Goal: Transaction & Acquisition: Subscribe to service/newsletter

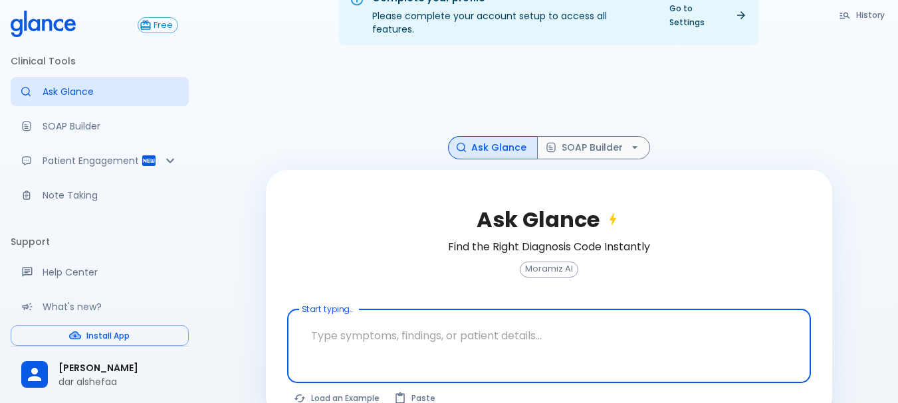
scroll to position [50, 0]
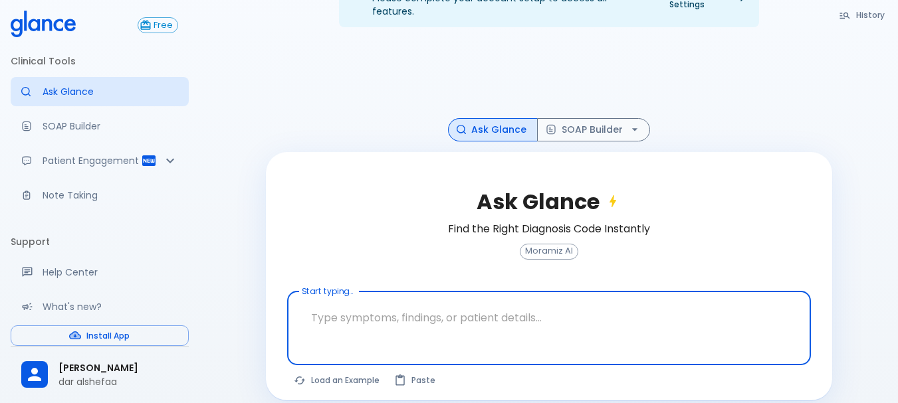
click at [102, 332] on button "Install App" at bounding box center [100, 336] width 178 height 21
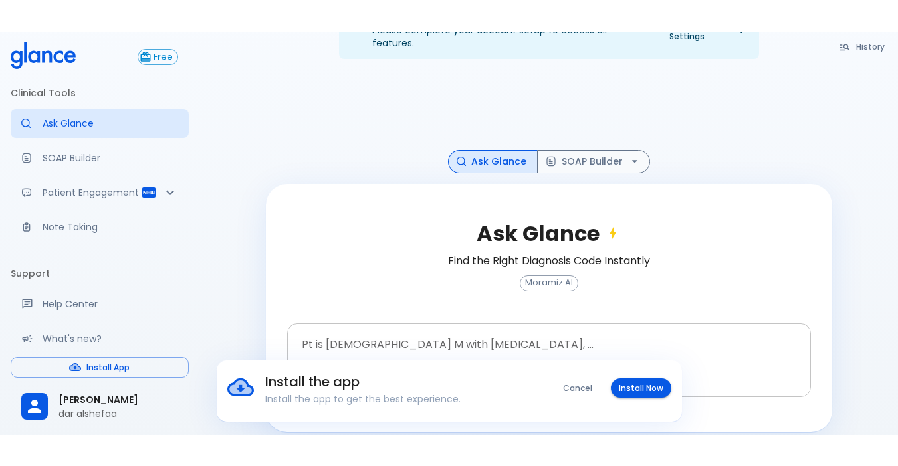
scroll to position [32, 0]
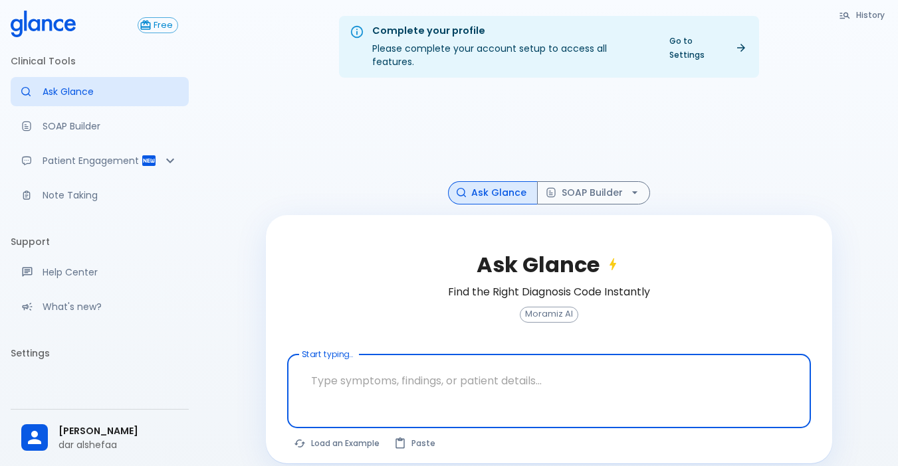
click at [419, 360] on textarea "Start typing..." at bounding box center [548, 381] width 505 height 42
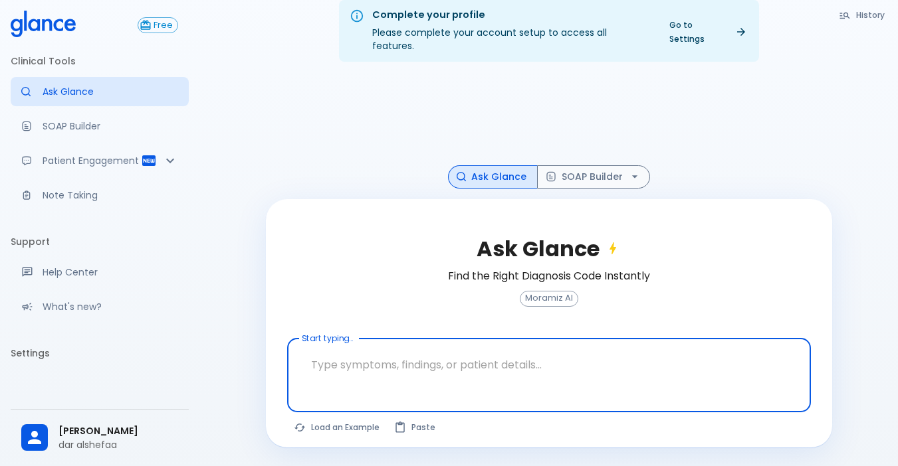
scroll to position [32, 0]
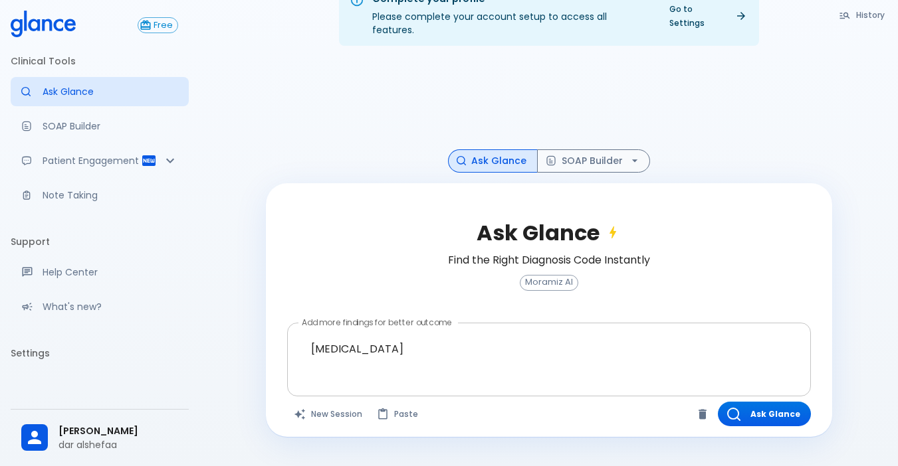
click at [372, 377] on div at bounding box center [550, 382] width 518 height 24
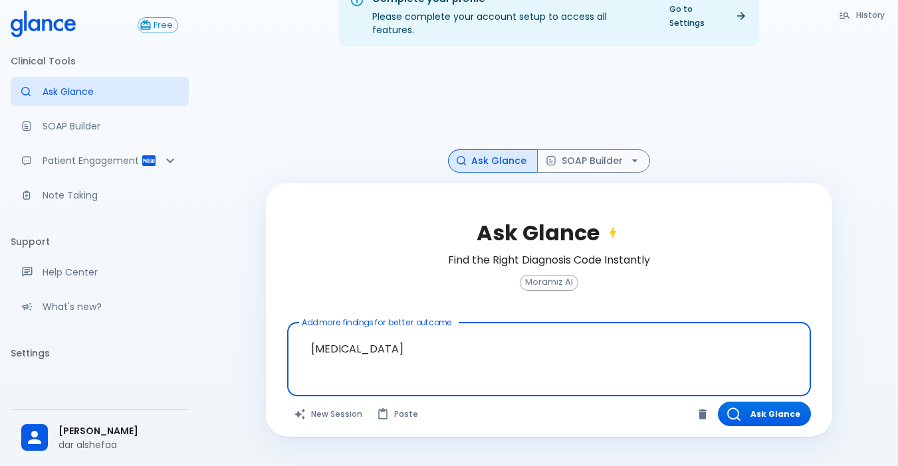
click at [399, 340] on textarea "chest pain" at bounding box center [548, 349] width 505 height 42
click at [308, 336] on textarea "chest pain" at bounding box center [548, 349] width 505 height 42
click at [470, 341] on textarea "guidlines for chest pain" at bounding box center [548, 349] width 505 height 42
type textarea "guidlines for chest pain ?"
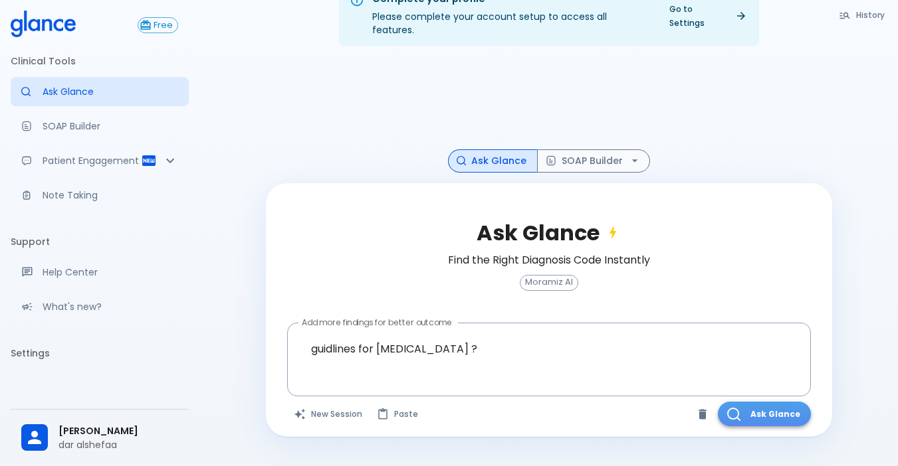
click at [686, 405] on button "Ask Glance" at bounding box center [764, 414] width 93 height 25
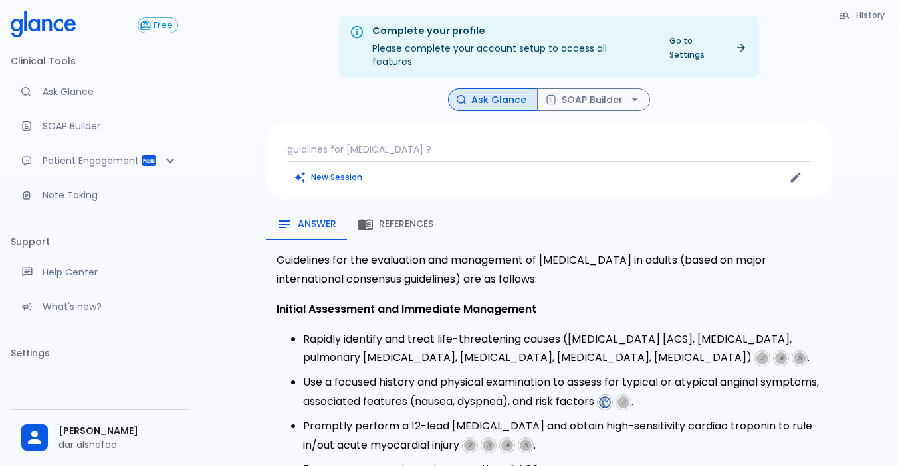
click at [382, 209] on button "References" at bounding box center [395, 225] width 97 height 32
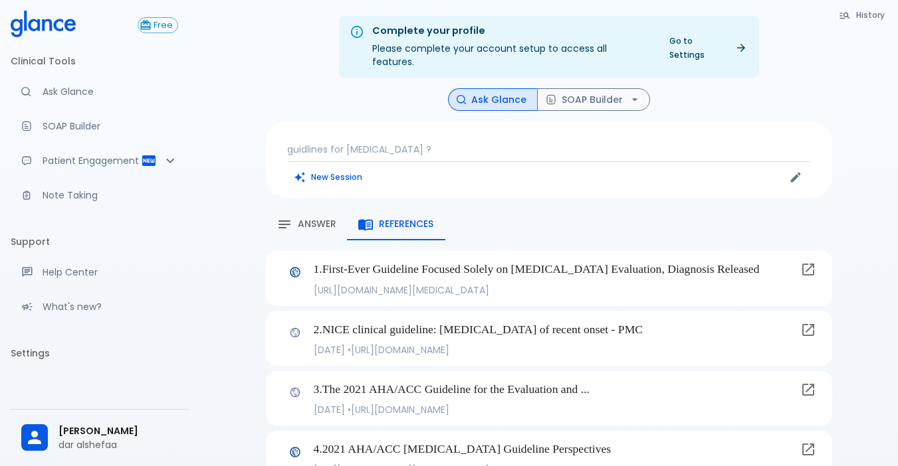
click at [308, 219] on span "Answer" at bounding box center [317, 225] width 39 height 12
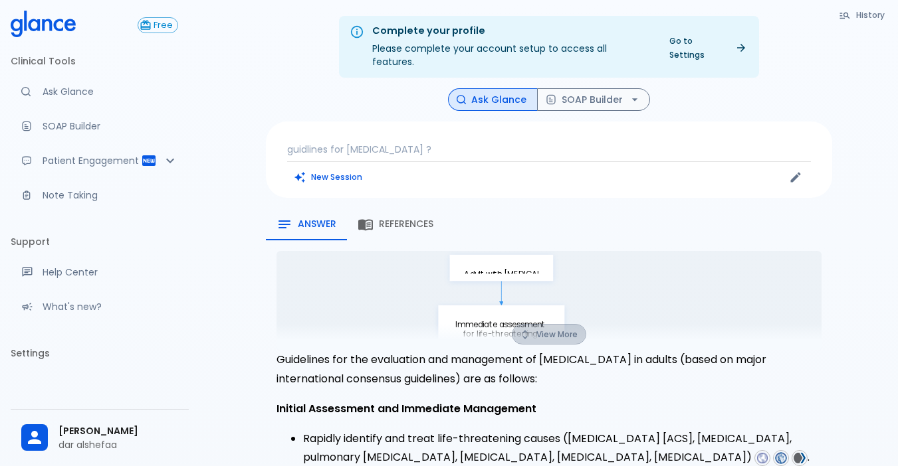
click at [551, 324] on button "View More" at bounding box center [549, 334] width 74 height 21
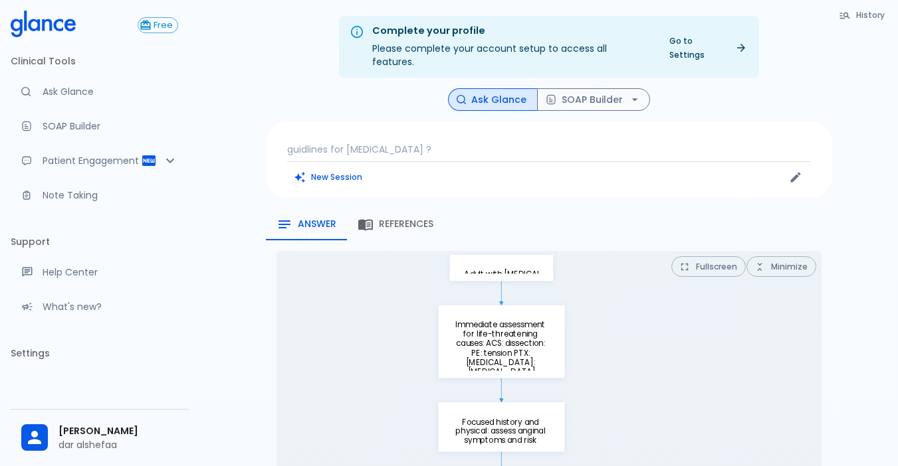
click at [391, 143] on p "guidlines for chest pain ?" at bounding box center [549, 149] width 524 height 13
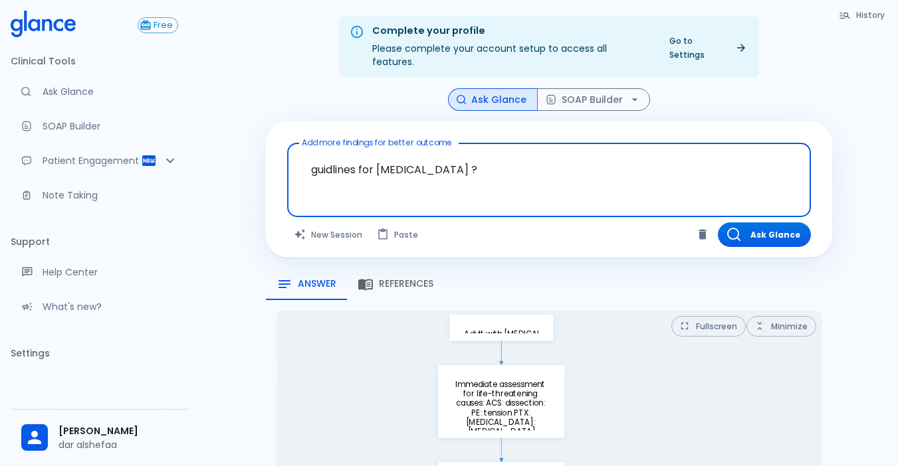
drag, startPoint x: 435, startPoint y: 157, endPoint x: 383, endPoint y: 159, distance: 52.5
click at [383, 159] on textarea "guidlines for chest pain ?" at bounding box center [548, 170] width 505 height 42
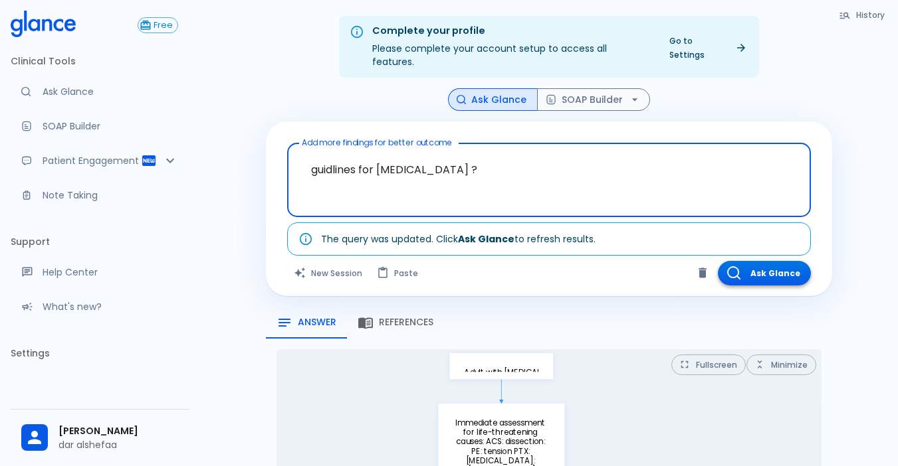
type textarea "guidlines for hypertension ?"
click at [686, 261] on button "Ask Glance" at bounding box center [764, 273] width 93 height 25
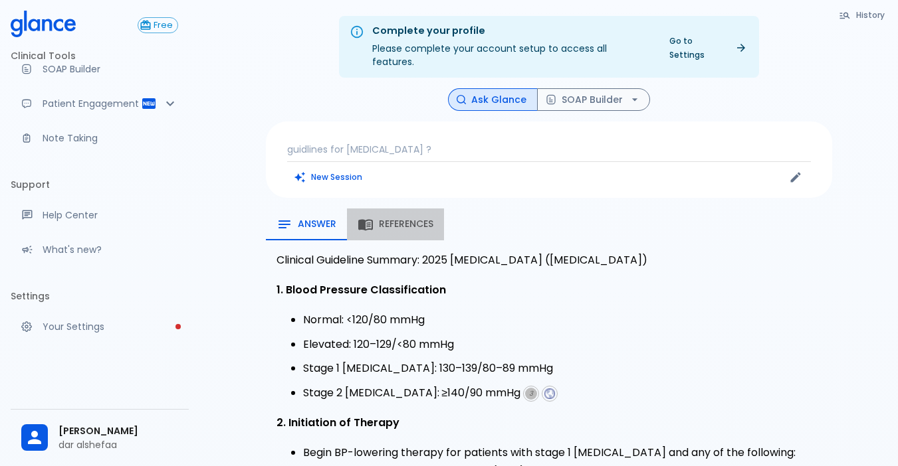
click at [372, 220] on icon "button" at bounding box center [365, 225] width 15 height 11
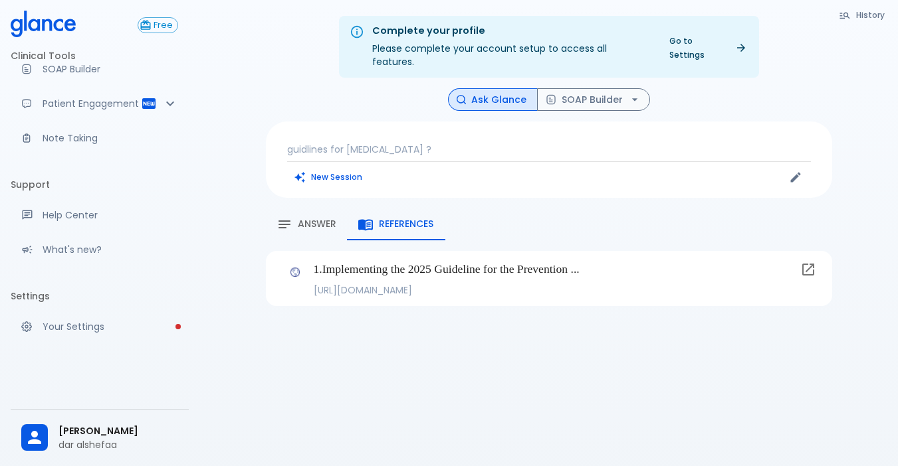
click at [686, 256] on link at bounding box center [808, 269] width 27 height 27
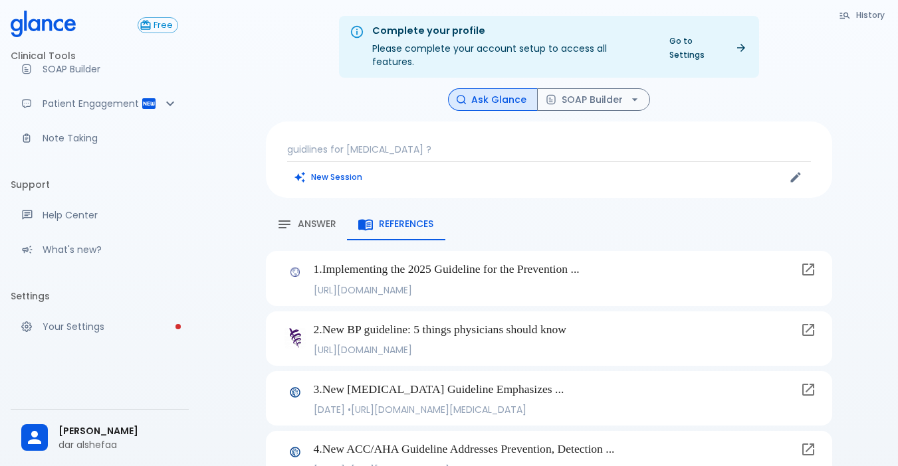
click at [308, 219] on span "Answer" at bounding box center [317, 225] width 39 height 12
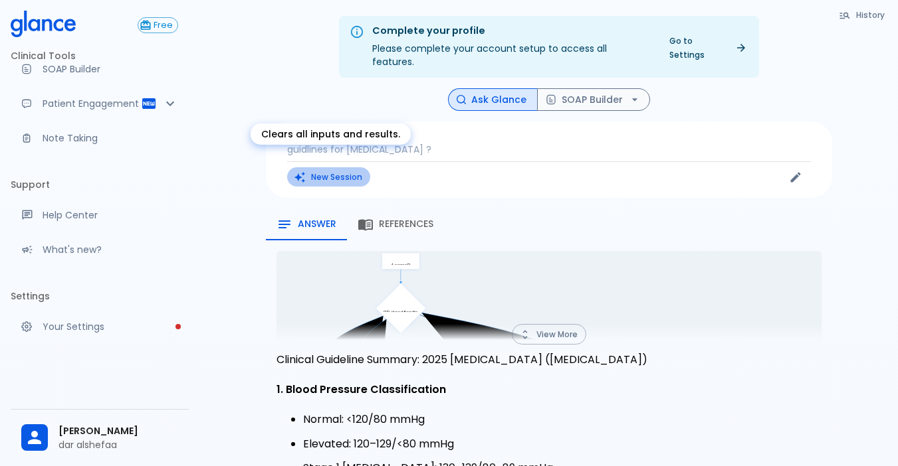
click at [332, 169] on button "New Session" at bounding box center [328, 176] width 83 height 19
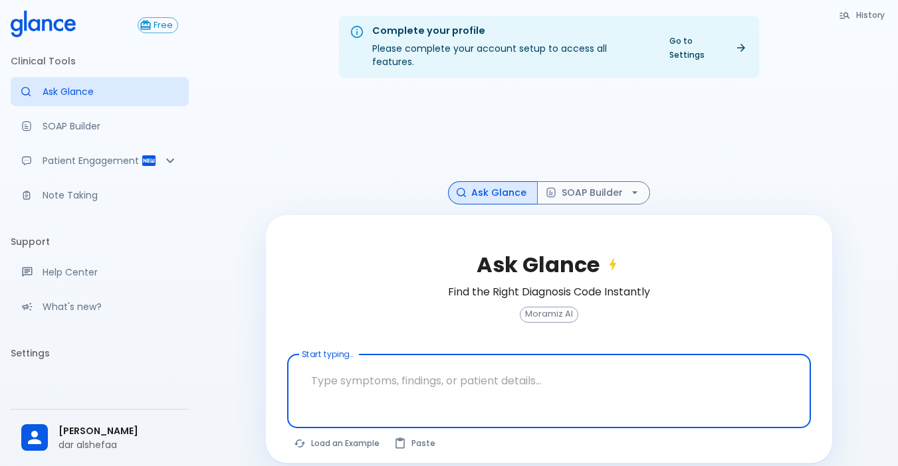
click at [570, 374] on textarea "Start typing..." at bounding box center [548, 381] width 505 height 42
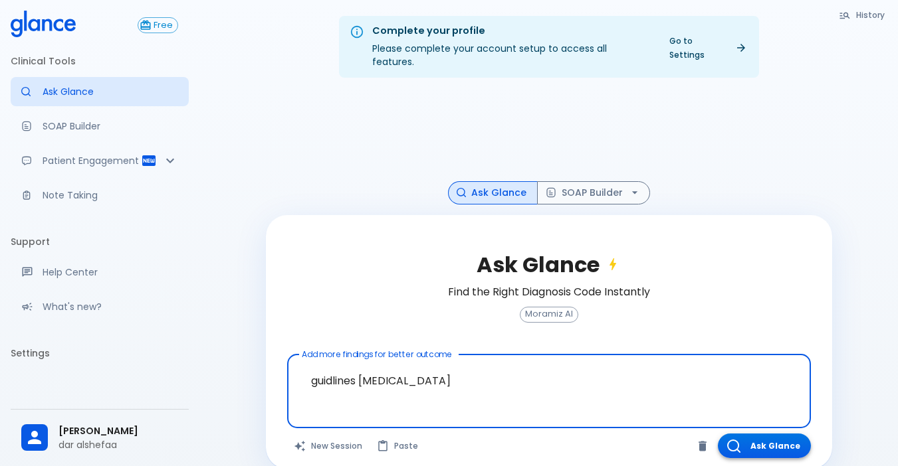
type textarea "guidlines [MEDICAL_DATA]"
click at [686, 434] on button "Ask Glance" at bounding box center [764, 446] width 93 height 25
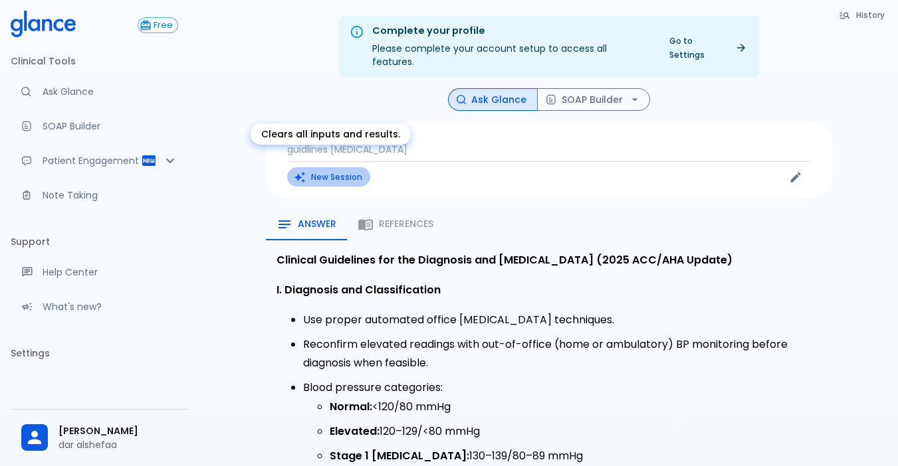
click at [310, 170] on button "New Session" at bounding box center [328, 176] width 83 height 19
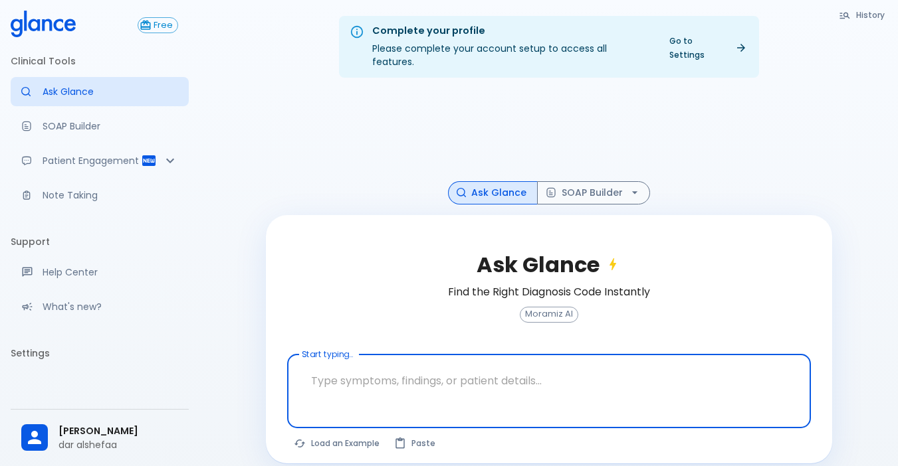
click at [392, 379] on textarea "Start typing..." at bounding box center [548, 381] width 505 height 42
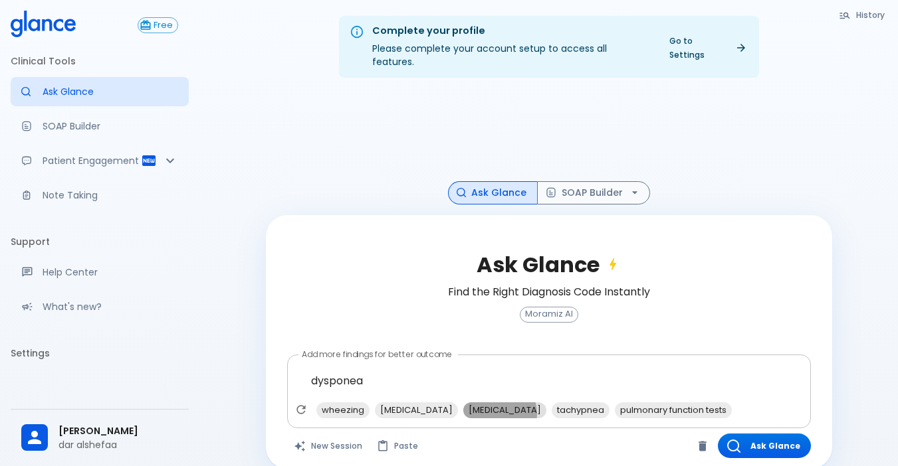
click at [463, 403] on span "hypoxemia" at bounding box center [504, 410] width 83 height 15
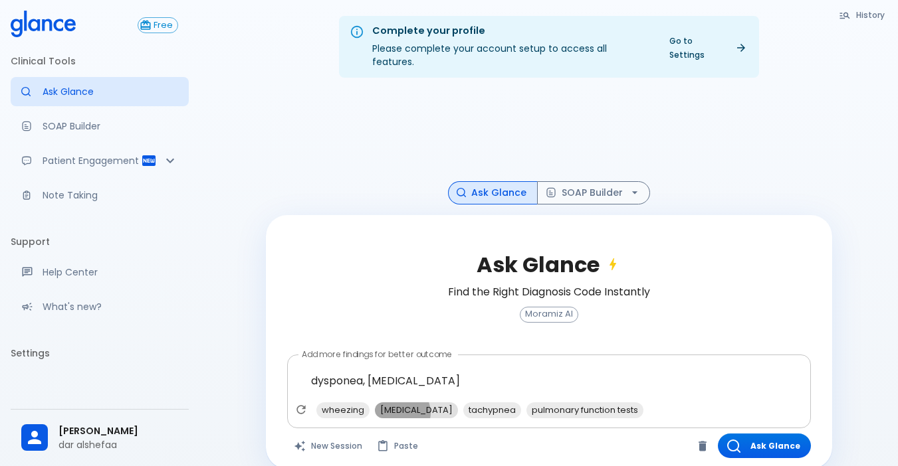
click at [399, 403] on span "cyanosis" at bounding box center [416, 410] width 83 height 15
click at [411, 403] on span "tachypnea" at bounding box center [404, 410] width 58 height 15
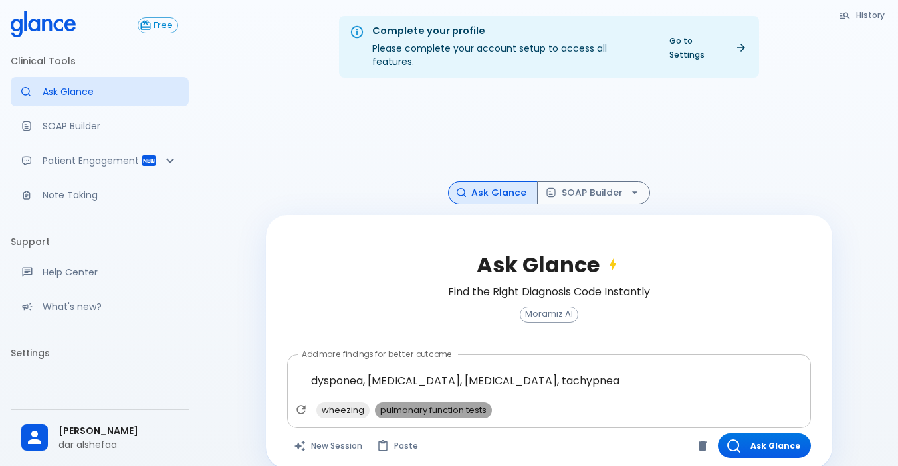
click at [473, 403] on span "pulmonary function tests" at bounding box center [433, 410] width 117 height 15
type textarea "dysponea, hypoxemia, cyanosis, tachypnea, pulmonary function tests"
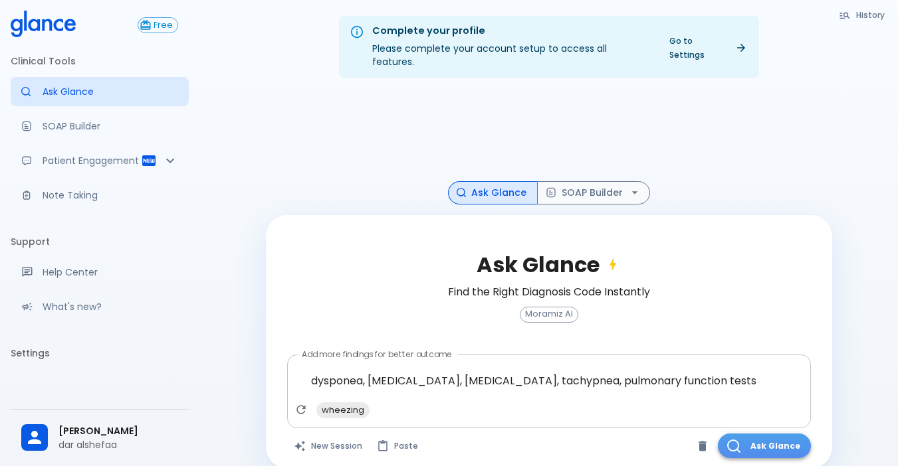
click at [686, 434] on button "Ask Glance" at bounding box center [764, 446] width 93 height 25
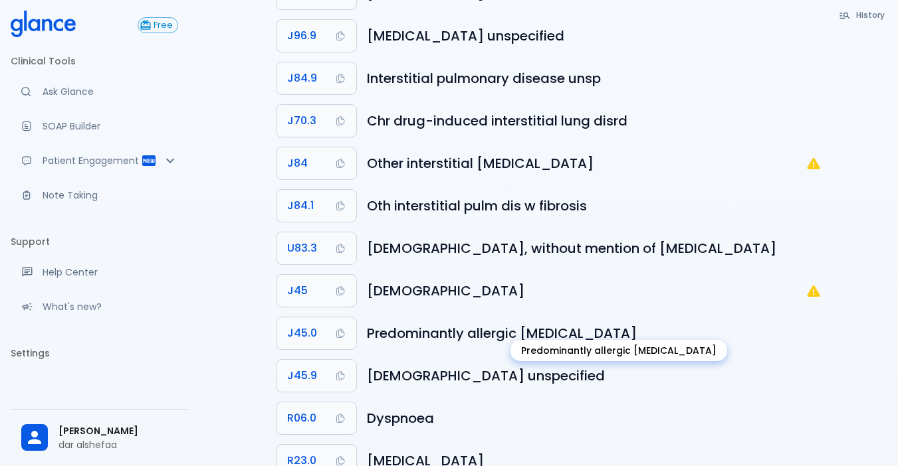
scroll to position [531, 0]
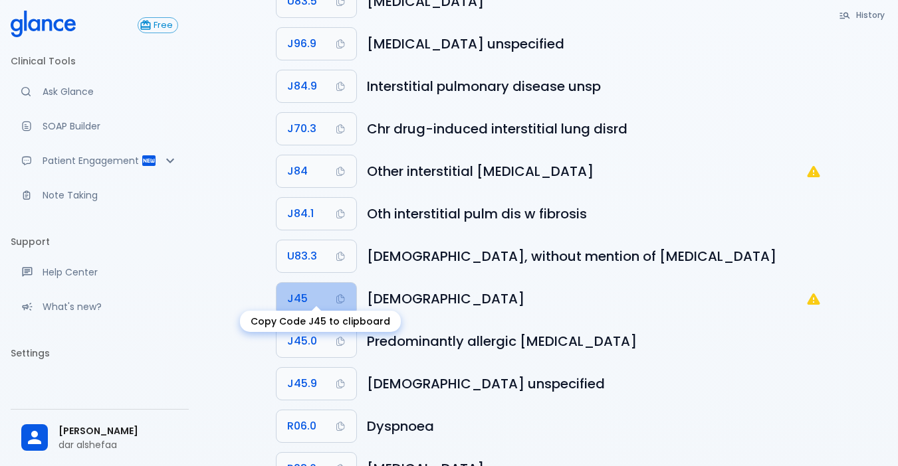
click at [302, 290] on span "J45" at bounding box center [297, 299] width 21 height 19
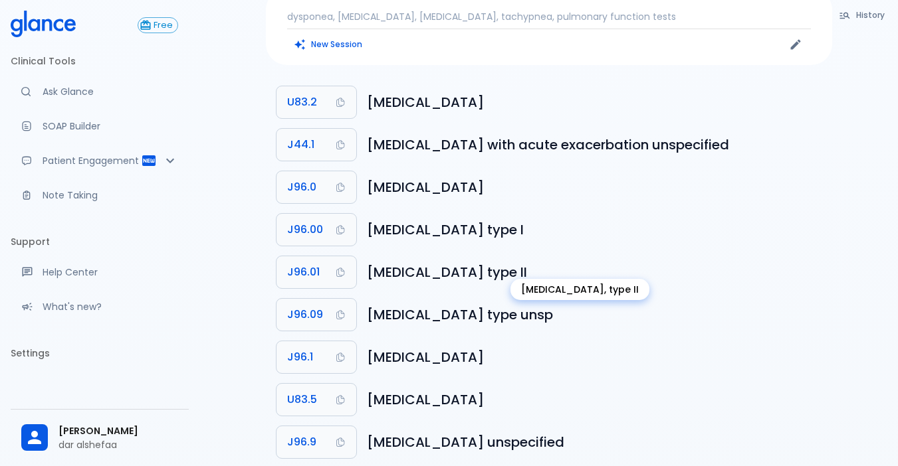
scroll to position [0, 0]
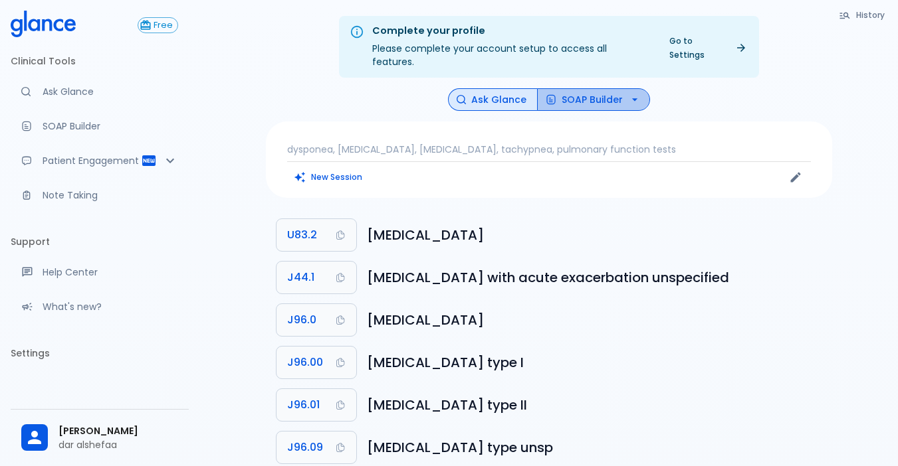
click at [603, 88] on button "SOAP Builder" at bounding box center [593, 99] width 113 height 23
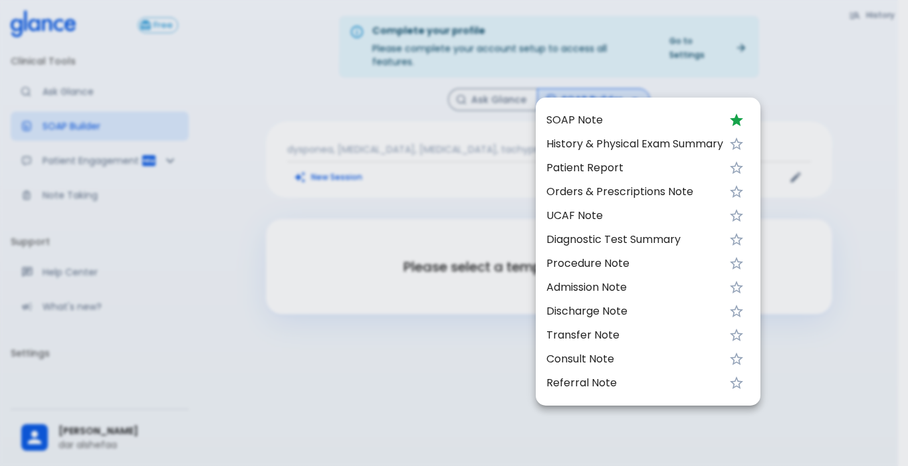
click at [589, 213] on span "UCAF Note" at bounding box center [634, 216] width 177 height 16
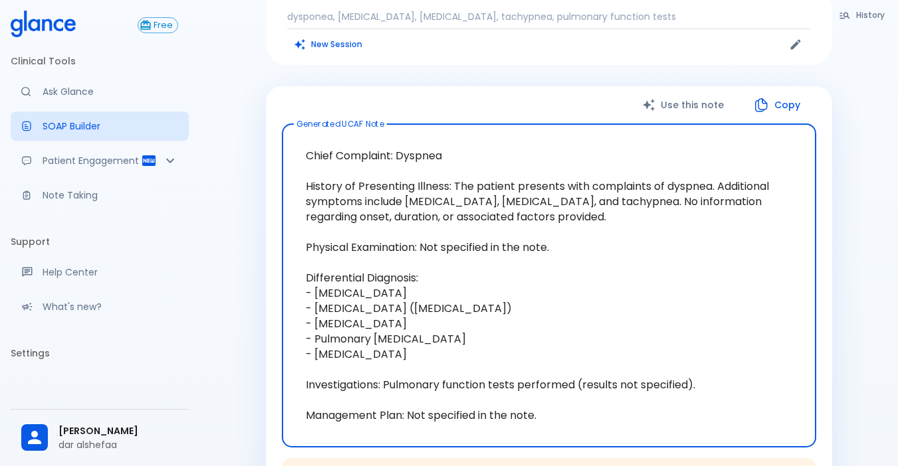
scroll to position [199, 0]
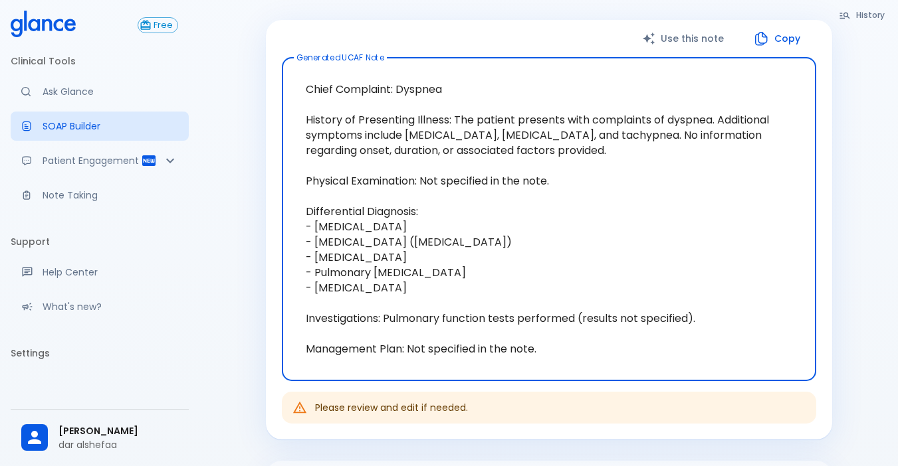
drag, startPoint x: 545, startPoint y: 334, endPoint x: 307, endPoint y: 339, distance: 237.9
click at [307, 340] on textarea "Chief Complaint: Dyspnea History of Presenting Illness: The patient presents wi…" at bounding box center [549, 219] width 516 height 302
click at [252, 300] on div "History Ask Glance SOAP Builder : UCAF Note dysponea, hypoxemia, cyanosis, tach…" at bounding box center [549, 239] width 598 height 700
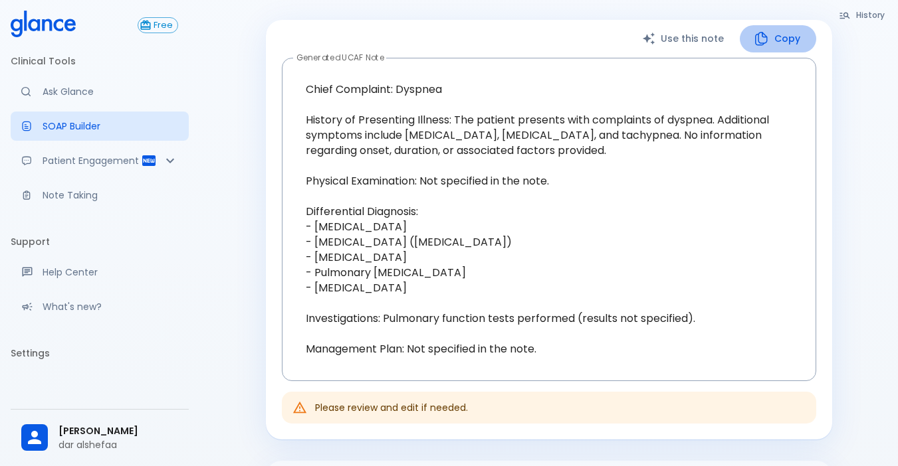
click at [686, 25] on button "Copy" at bounding box center [777, 38] width 76 height 27
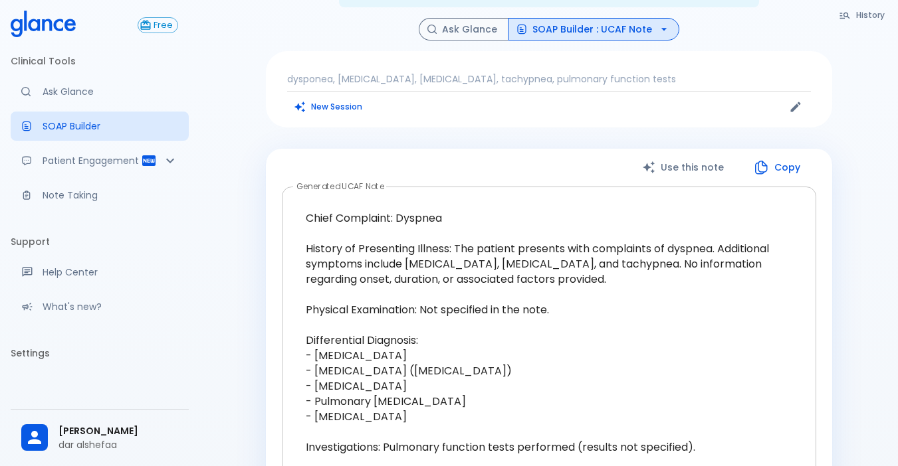
scroll to position [0, 0]
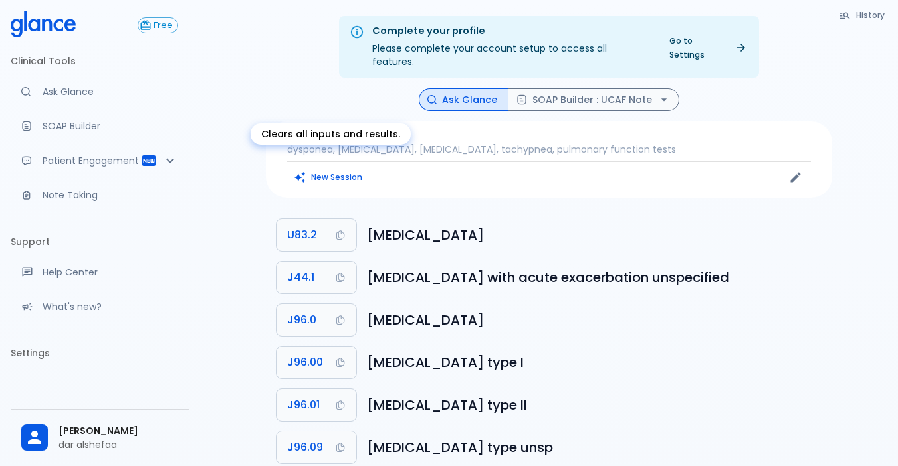
click at [341, 167] on button "New Session" at bounding box center [328, 176] width 83 height 19
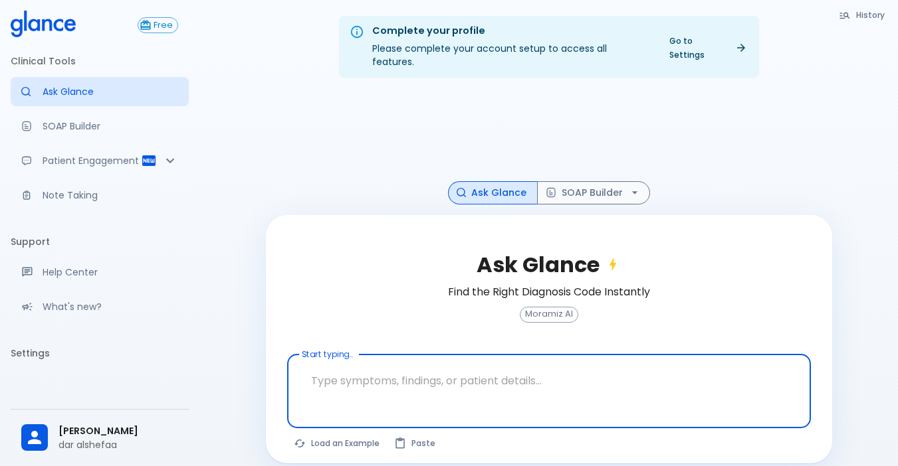
click at [676, 367] on textarea "Start typing..." at bounding box center [548, 381] width 505 height 42
click at [393, 434] on button "Paste" at bounding box center [415, 443] width 56 height 19
type textarea "HTN , DM"
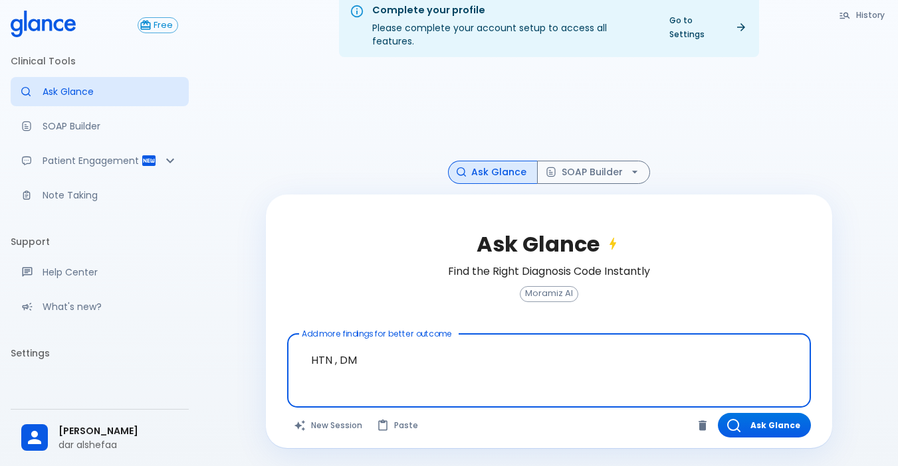
scroll to position [32, 0]
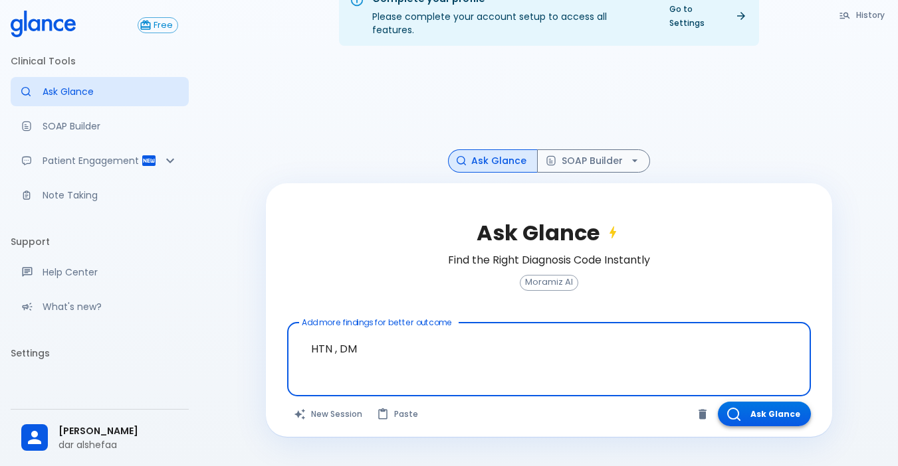
click at [676, 402] on button "Ask Glance" at bounding box center [764, 414] width 93 height 25
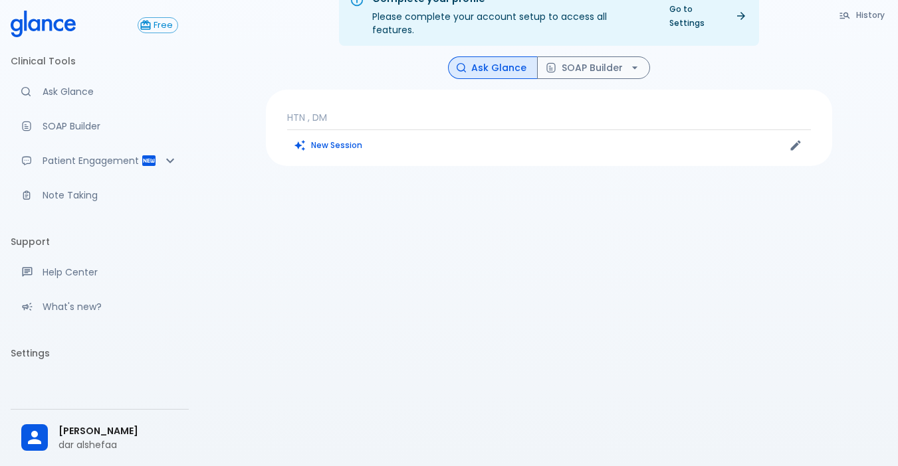
click at [375, 96] on div "HTN , DM New Session" at bounding box center [549, 128] width 566 height 76
click at [365, 111] on p "HTN , DM" at bounding box center [549, 117] width 524 height 13
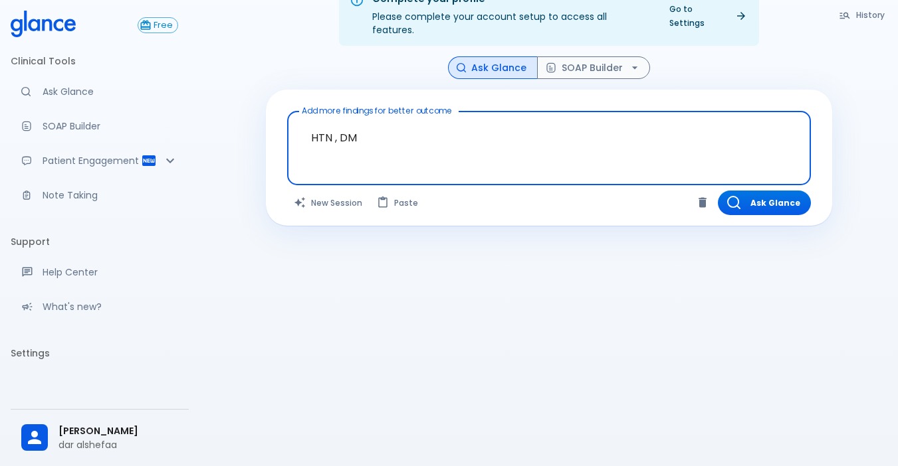
click at [373, 134] on textarea "HTN , DM" at bounding box center [548, 138] width 505 height 42
drag, startPoint x: 372, startPoint y: 128, endPoint x: 403, endPoint y: 116, distance: 32.8
click at [403, 117] on textarea "HTN , DM" at bounding box center [548, 138] width 505 height 42
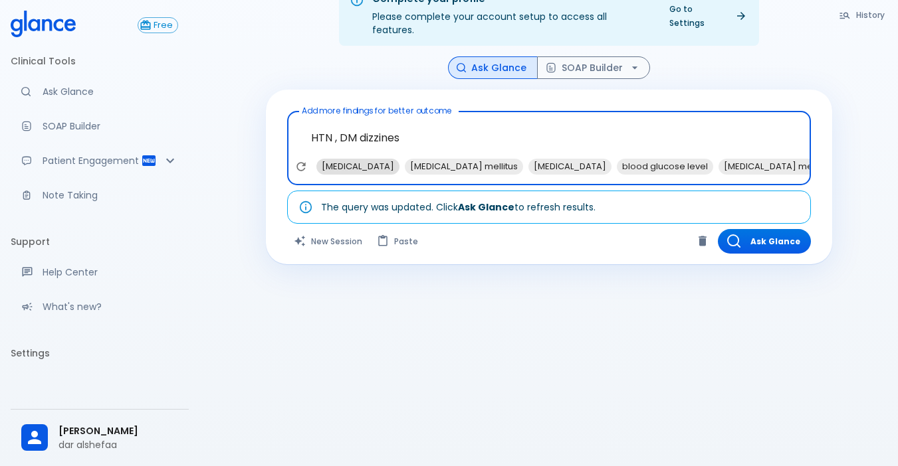
click at [345, 159] on span "hypertension" at bounding box center [357, 166] width 83 height 15
click at [345, 159] on span "diabetes mellitus" at bounding box center [375, 166] width 118 height 15
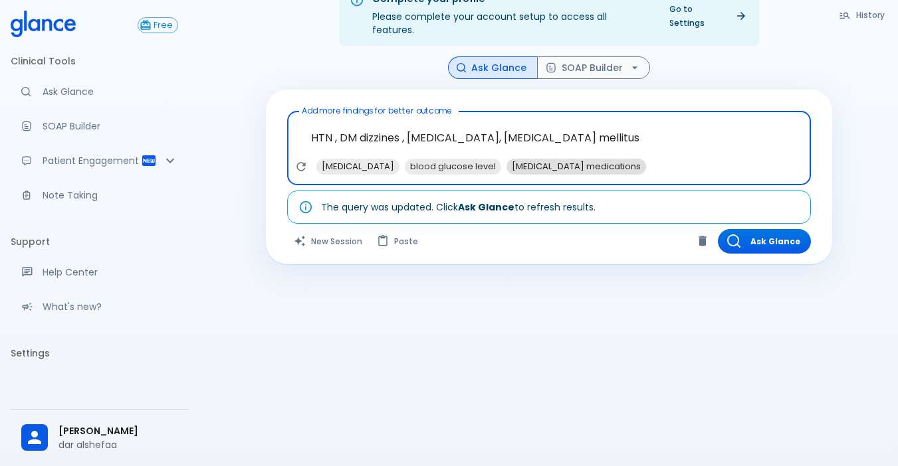
click at [574, 159] on span "antihypertensive medications" at bounding box center [576, 166] width 140 height 15
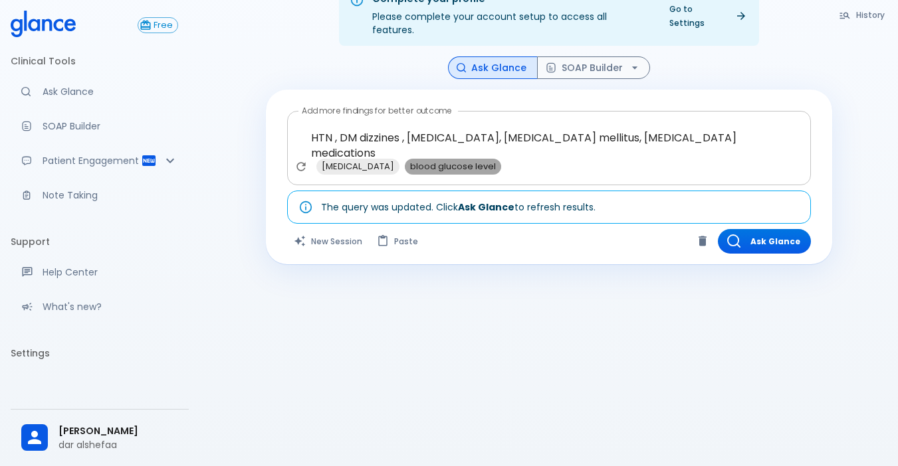
click at [501, 159] on span "blood glucose level" at bounding box center [453, 166] width 96 height 15
type textarea "HTN , DM dizzines , hypertension, diabetes mellitus, antihypertensive medicatio…"
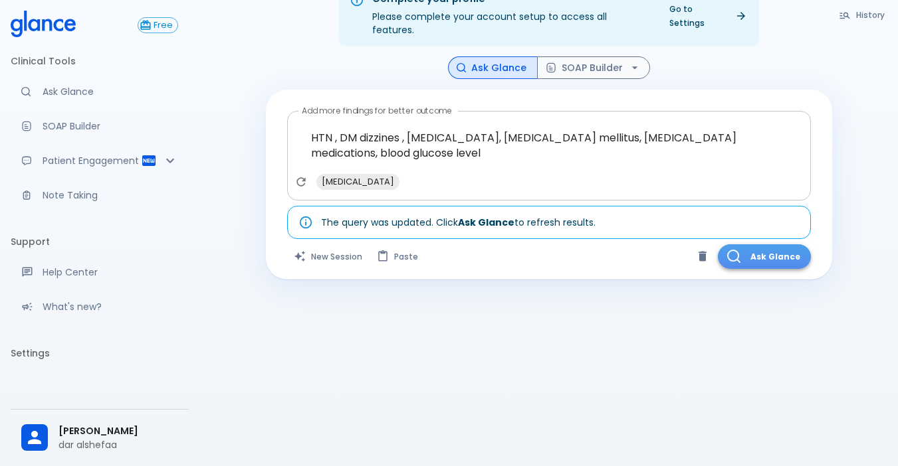
click at [676, 250] on icon "button" at bounding box center [733, 256] width 12 height 12
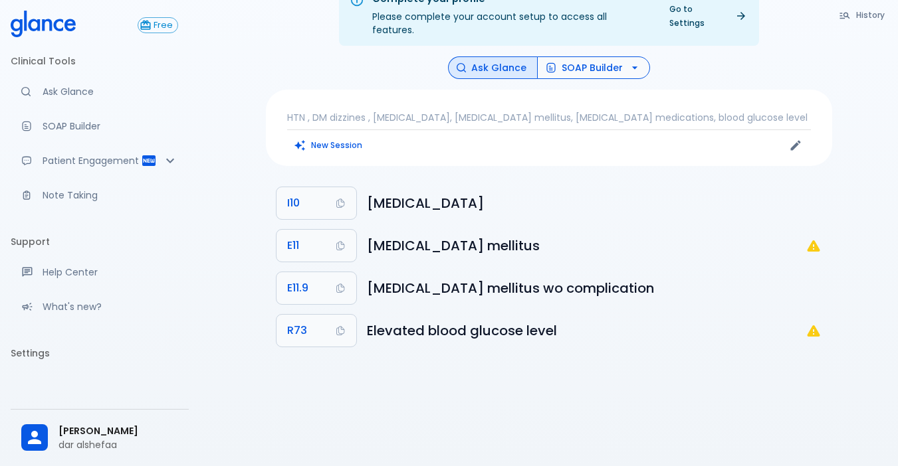
click at [594, 56] on button "SOAP Builder" at bounding box center [593, 67] width 113 height 23
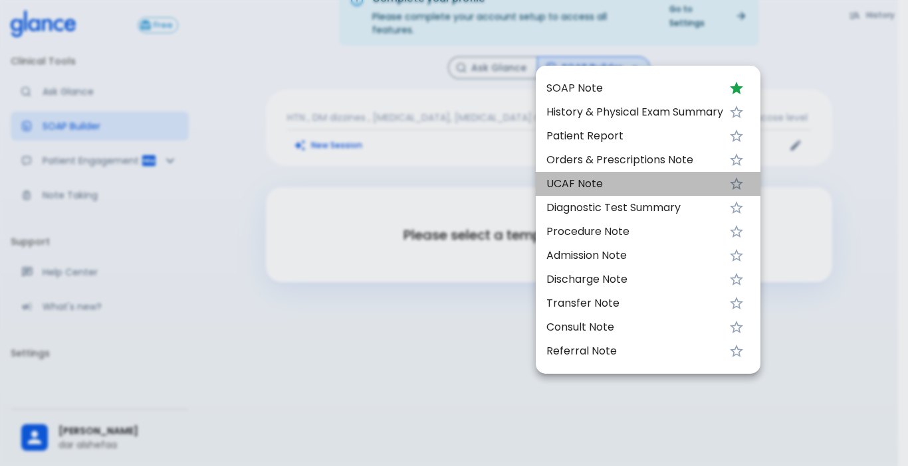
click at [587, 183] on span "UCAF Note" at bounding box center [634, 184] width 177 height 16
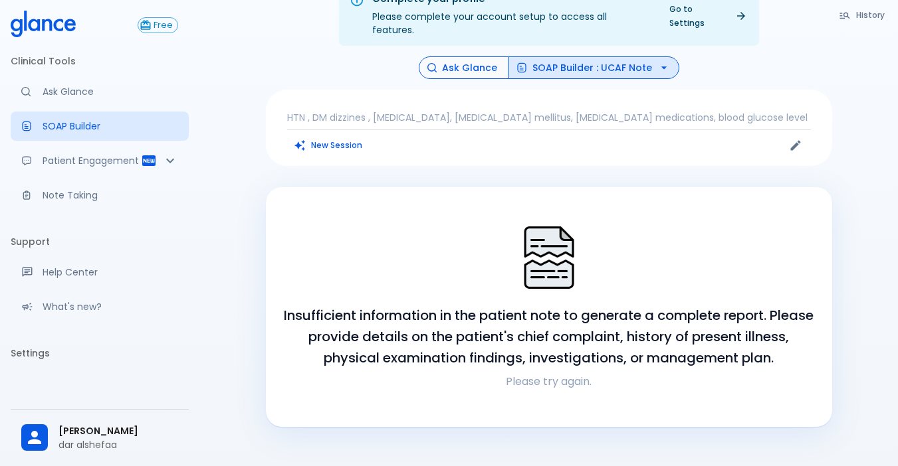
click at [444, 56] on button "Ask Glance" at bounding box center [464, 67] width 90 height 23
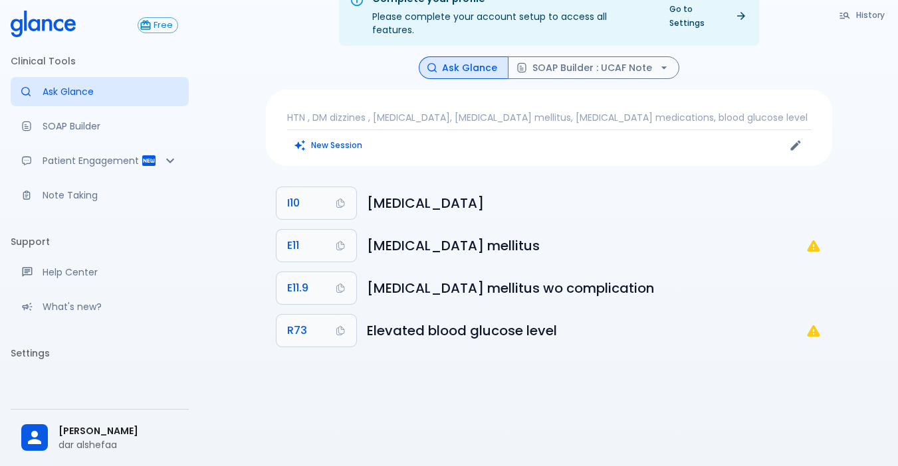
click at [676, 111] on p "HTN , DM dizzines , hypertension, diabetes mellitus, antihypertensive medicatio…" at bounding box center [549, 117] width 524 height 13
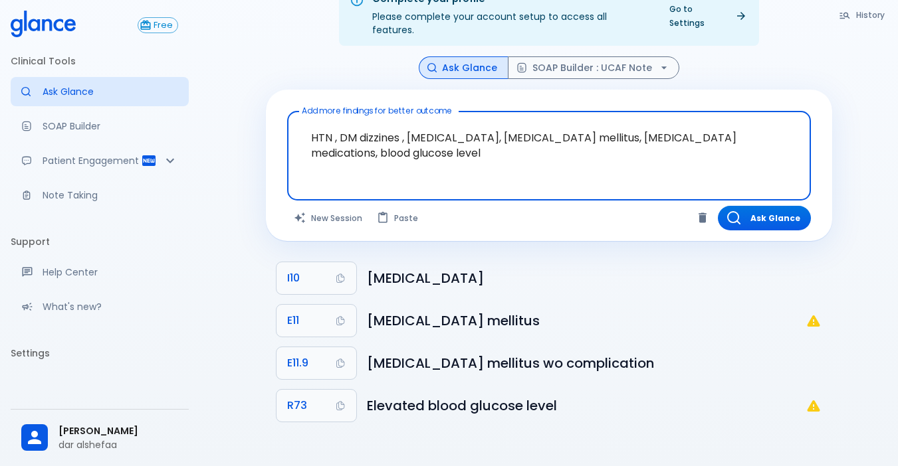
click at [424, 144] on textarea "HTN , DM dizzines , hypertension, diabetes mellitus, antihypertensive medicatio…" at bounding box center [548, 145] width 505 height 57
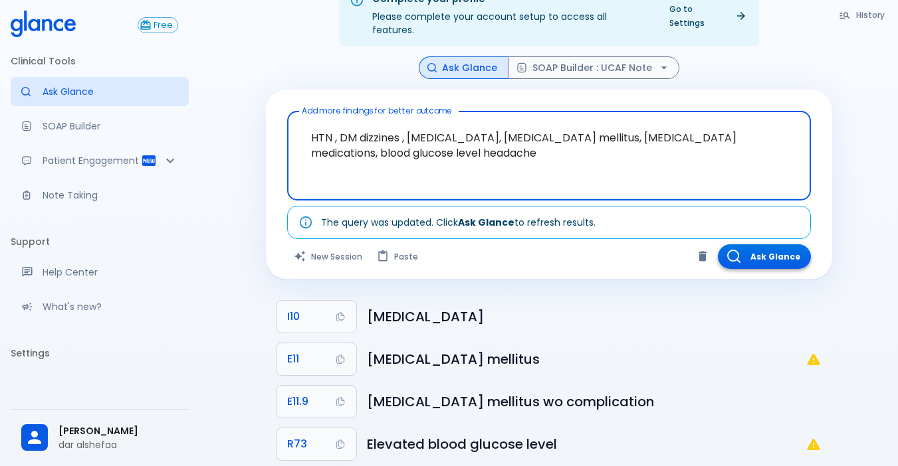
type textarea "HTN , DM dizzines , hypertension, diabetes mellitus, antihypertensive medicatio…"
click at [676, 250] on icon "button" at bounding box center [733, 256] width 13 height 13
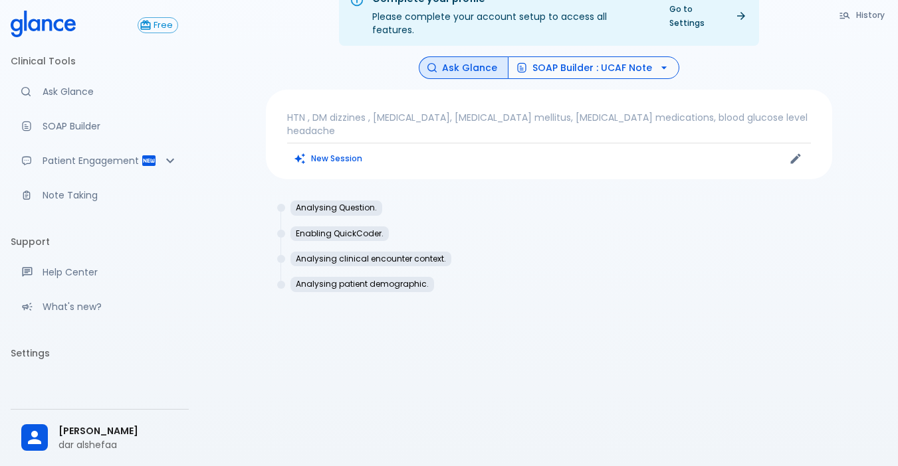
click at [595, 56] on button "SOAP Builder : UCAF Note" at bounding box center [593, 67] width 171 height 23
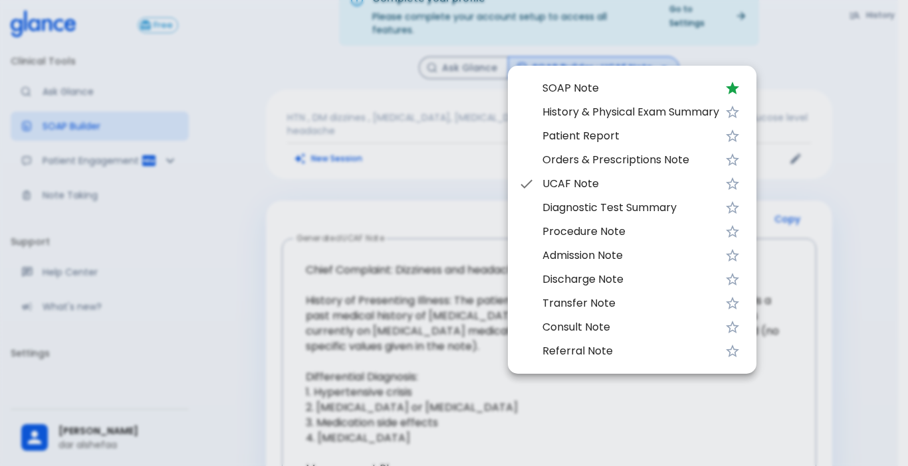
click at [584, 137] on span "Patient Report" at bounding box center [630, 136] width 177 height 16
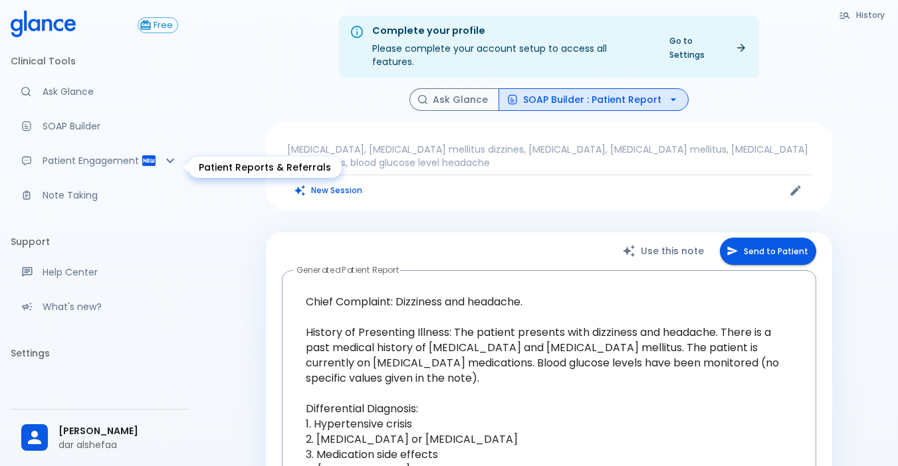
click at [61, 167] on p "Patient Engagement" at bounding box center [92, 160] width 98 height 13
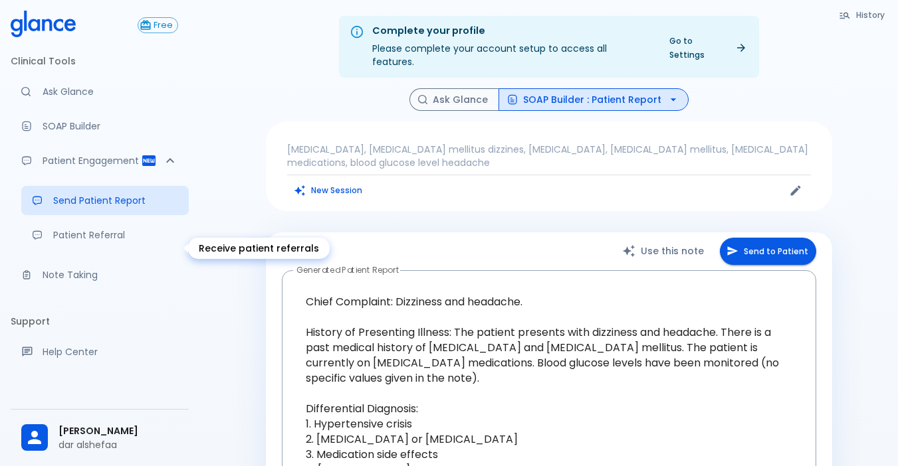
click at [84, 242] on p "Patient Referral" at bounding box center [115, 235] width 125 height 13
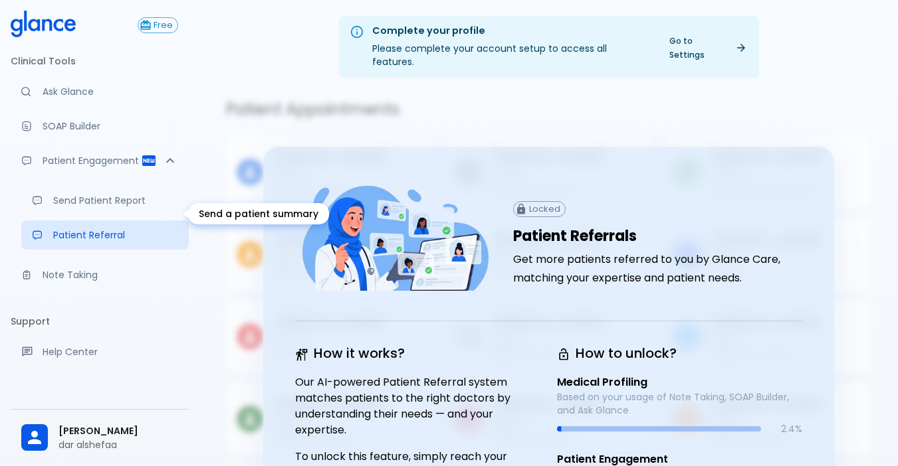
click at [96, 207] on p "Send Patient Report" at bounding box center [115, 200] width 125 height 13
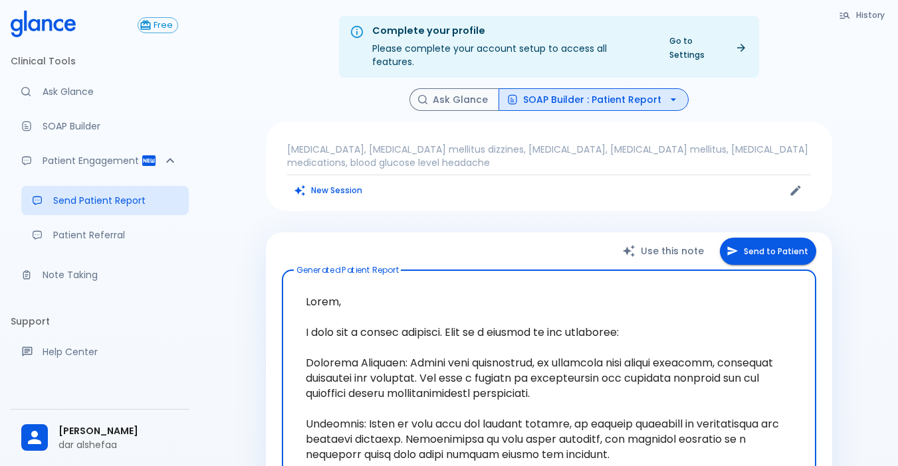
click at [676, 238] on button "Send to Patient" at bounding box center [768, 251] width 96 height 27
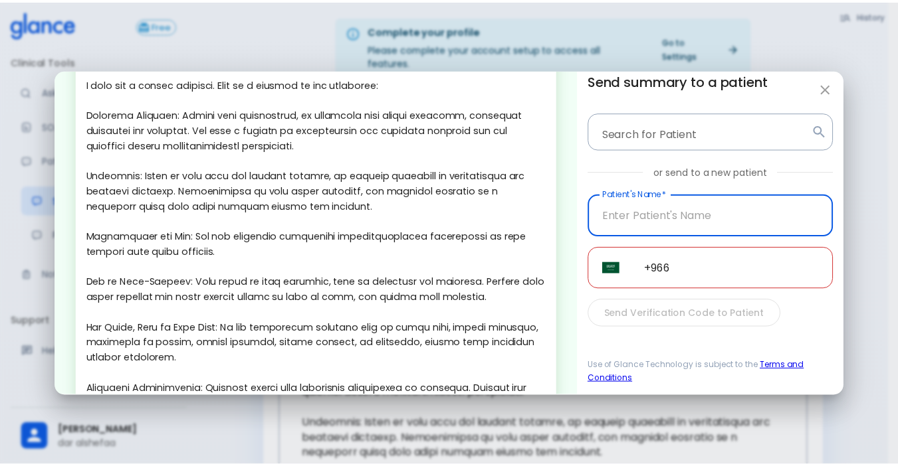
scroll to position [170, 0]
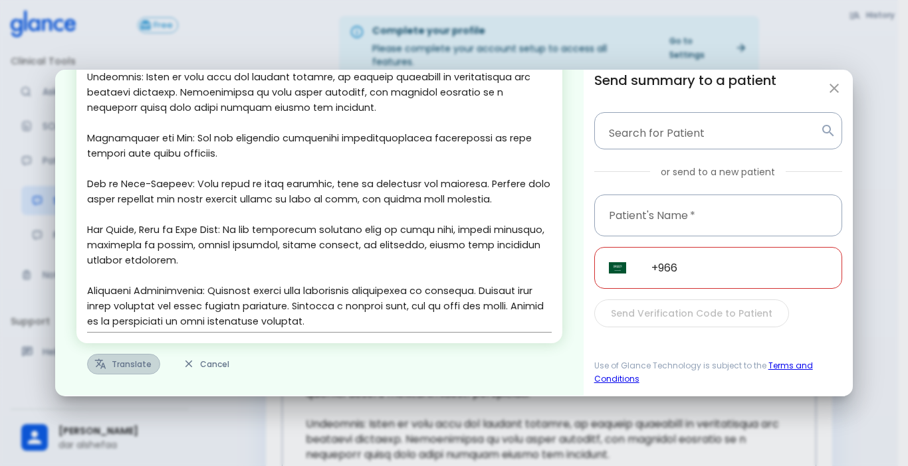
click at [131, 364] on button "Translate" at bounding box center [123, 364] width 73 height 21
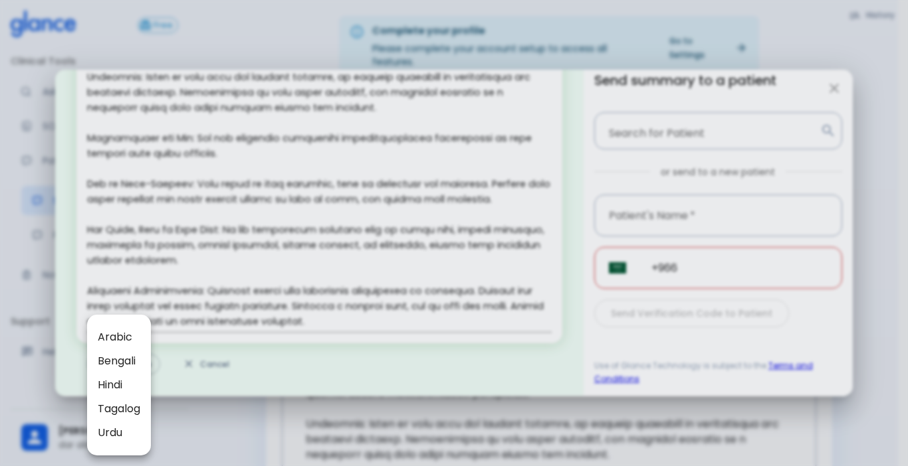
click at [676, 89] on div at bounding box center [454, 233] width 908 height 466
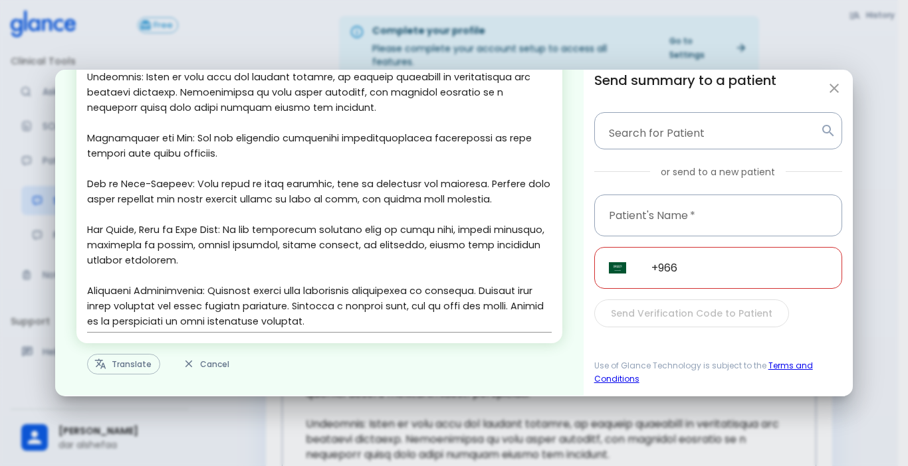
click at [676, 90] on div "Edit & personalize the note before sending to patient. x Translate Cancel Send …" at bounding box center [454, 233] width 908 height 466
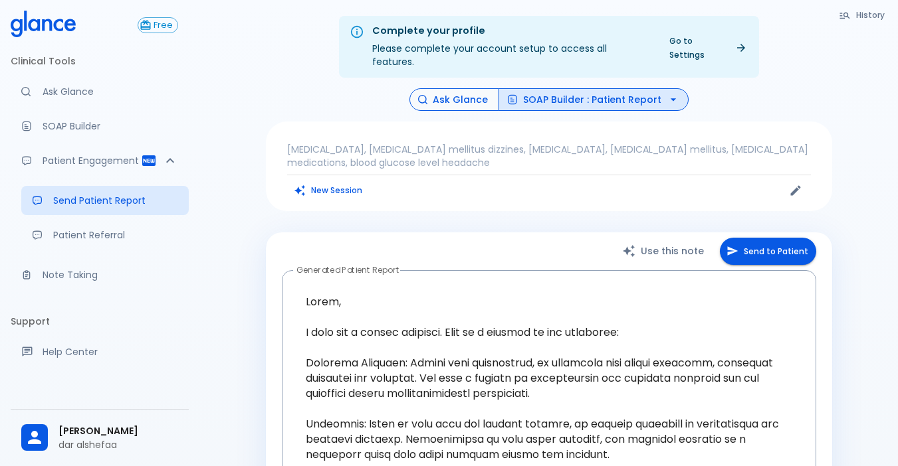
click at [464, 88] on button "Ask Glance" at bounding box center [454, 99] width 90 height 23
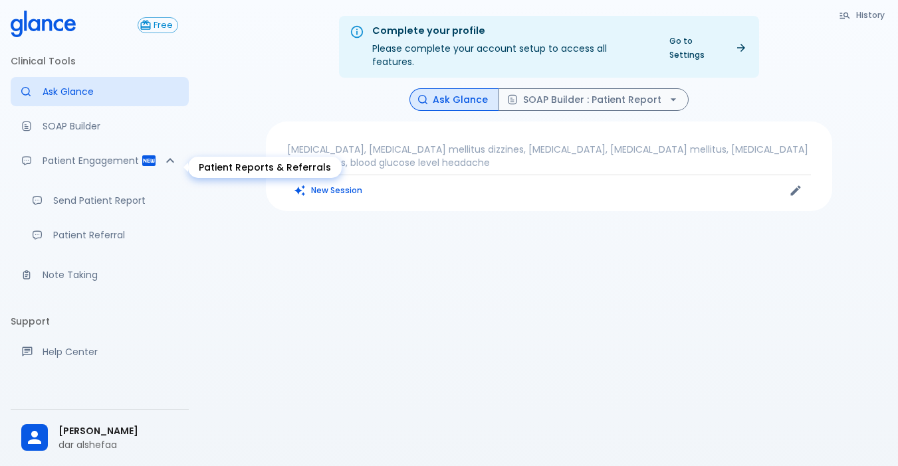
click at [72, 167] on p "Patient Engagement" at bounding box center [92, 160] width 98 height 13
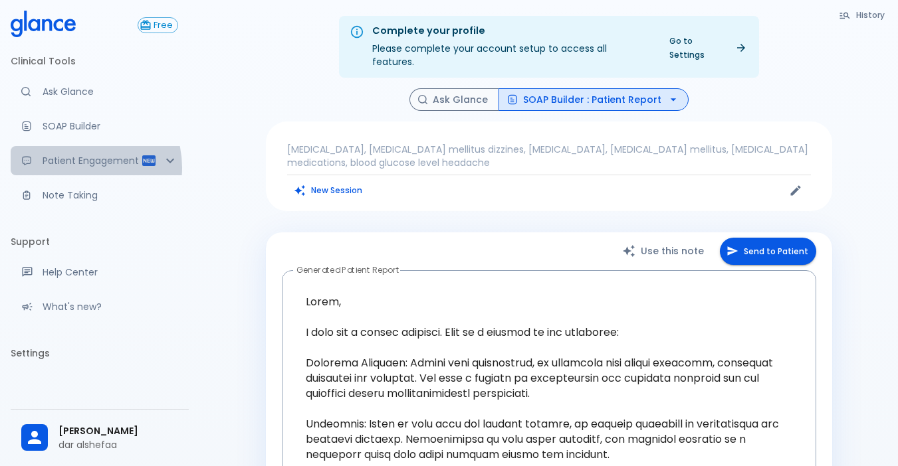
click at [78, 167] on p "Patient Engagement" at bounding box center [92, 160] width 98 height 13
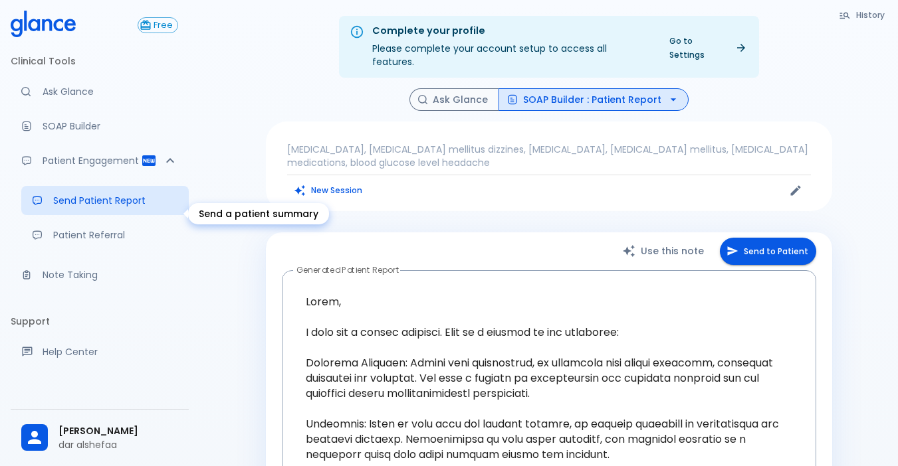
click at [113, 207] on p "Send Patient Report" at bounding box center [115, 200] width 125 height 13
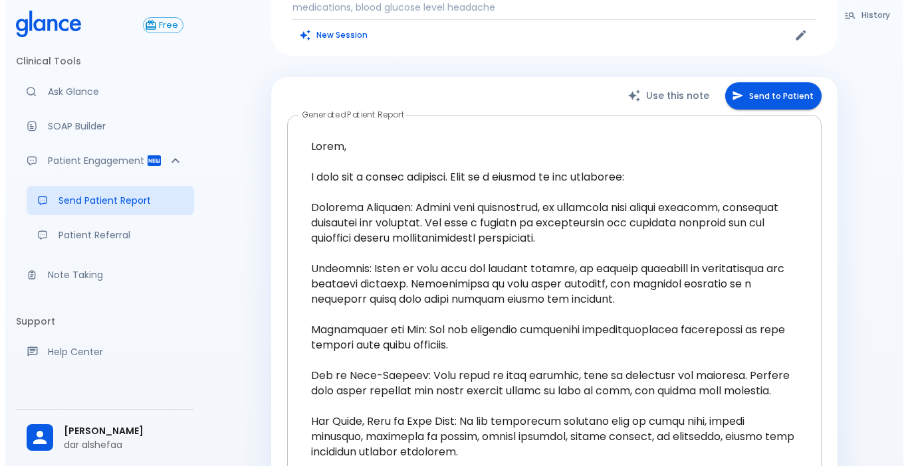
scroll to position [133, 0]
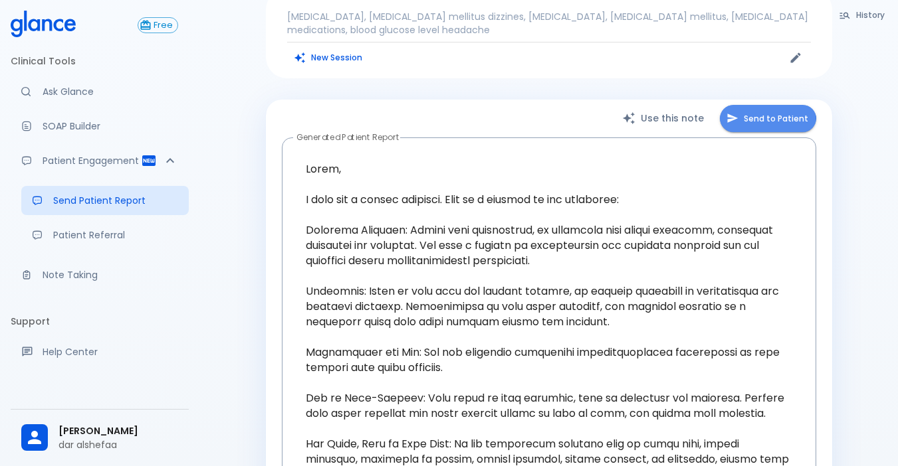
click at [676, 110] on button "Send to Patient" at bounding box center [768, 118] width 96 height 27
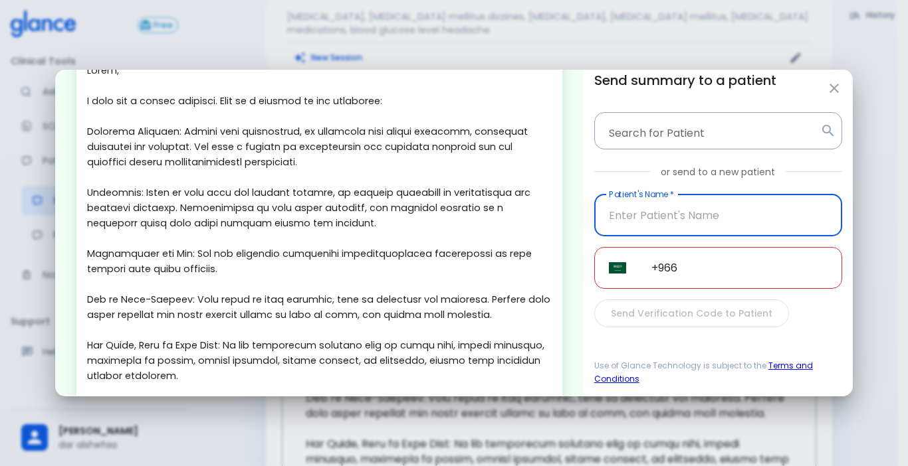
scroll to position [170, 0]
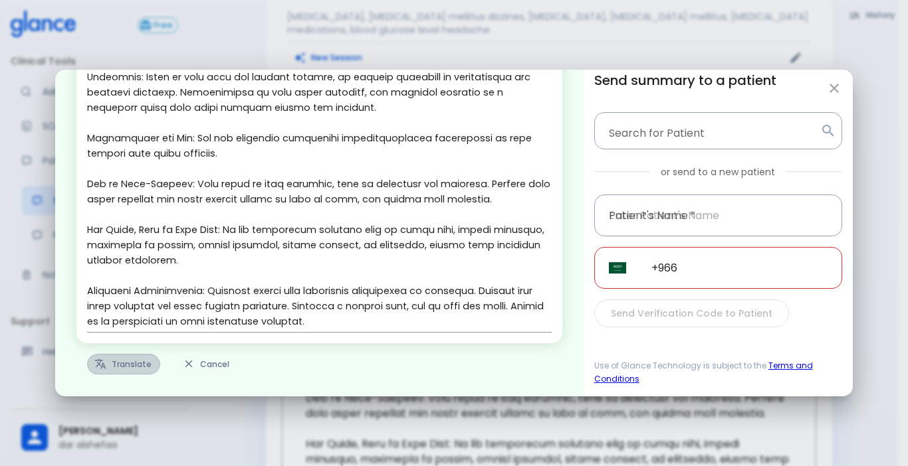
click at [124, 363] on button "Translate" at bounding box center [123, 364] width 73 height 21
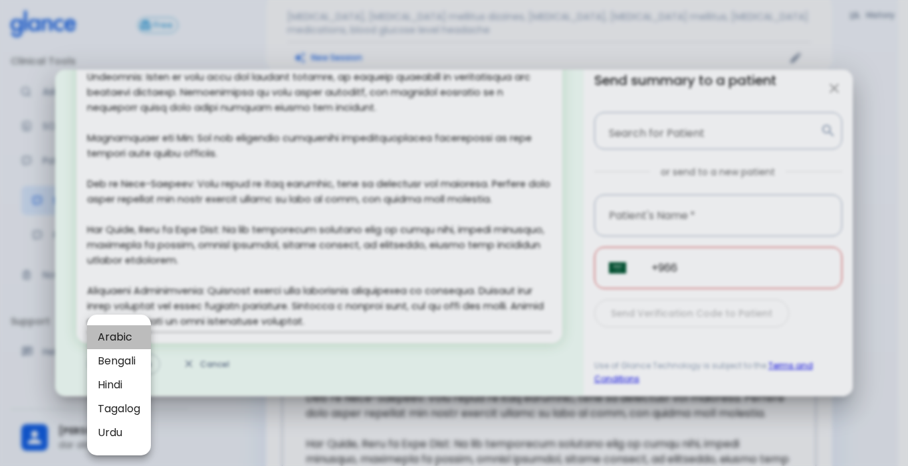
click at [121, 340] on span "Arabic" at bounding box center [119, 338] width 43 height 16
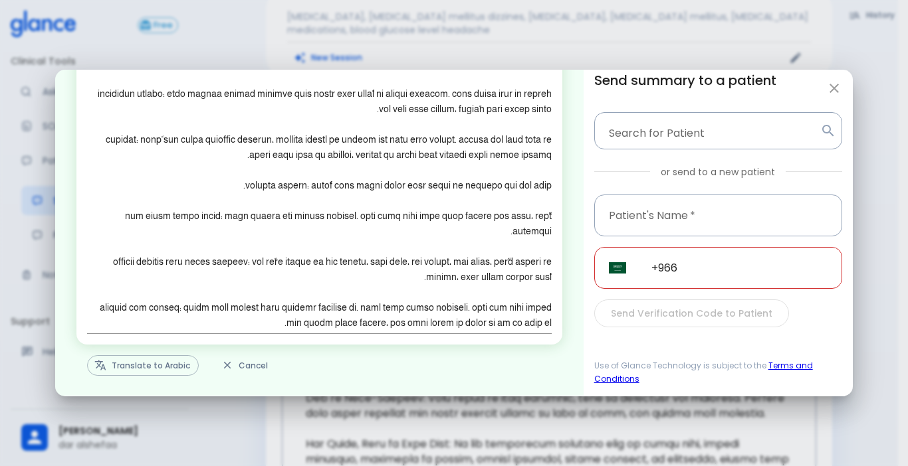
scroll to position [94, 0]
click at [155, 359] on button "Translate to Arabic" at bounding box center [143, 364] width 112 height 21
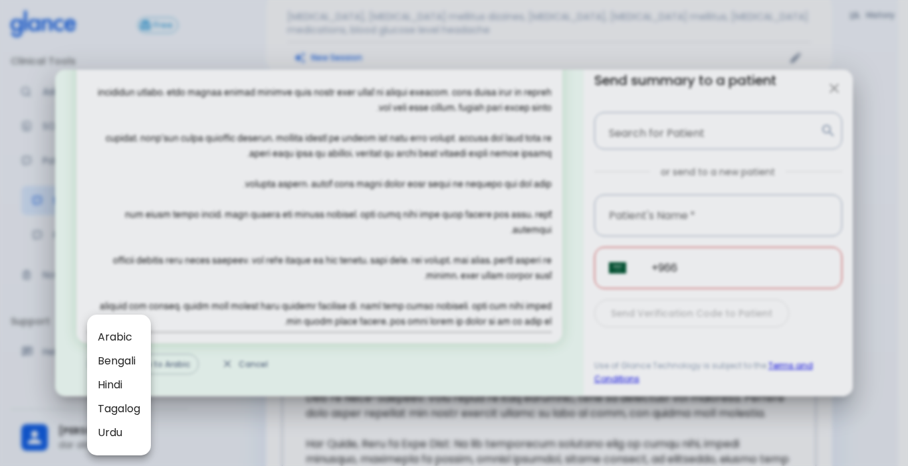
click at [366, 268] on div at bounding box center [454, 233] width 908 height 466
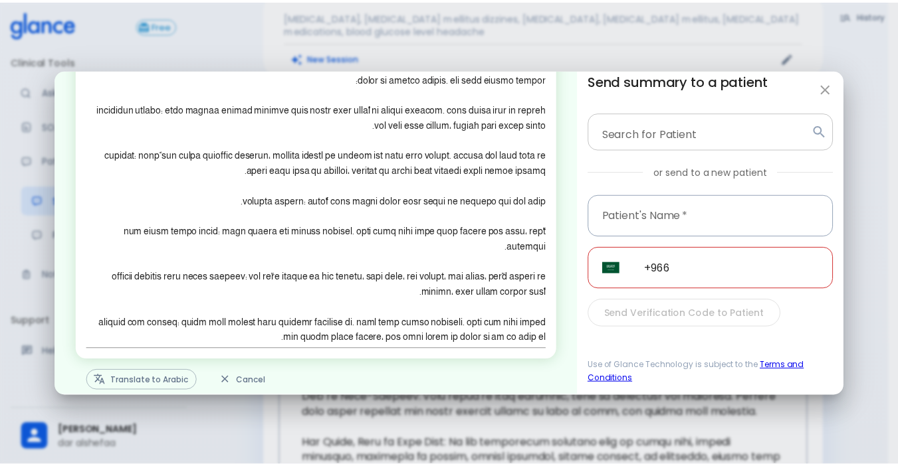
scroll to position [1, 0]
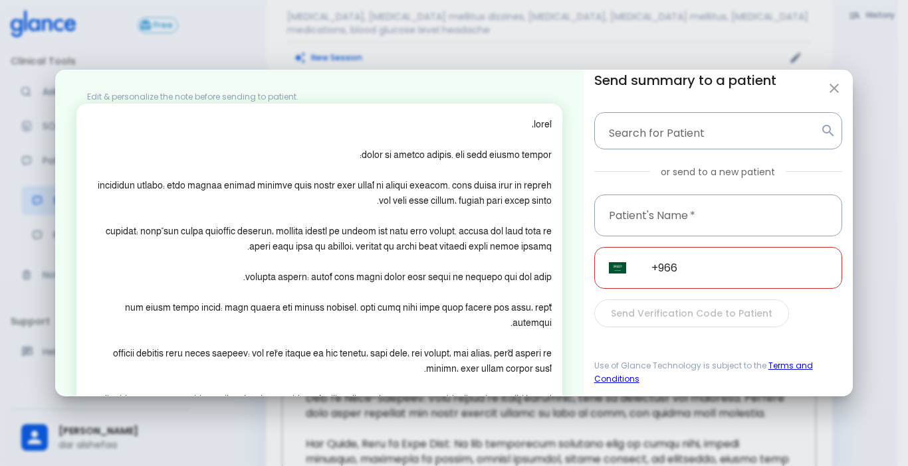
click at [676, 87] on button "button" at bounding box center [833, 88] width 27 height 27
type textarea "Hello, I wish you a speedy recovery. This is a summary of the encounter: Clinic…"
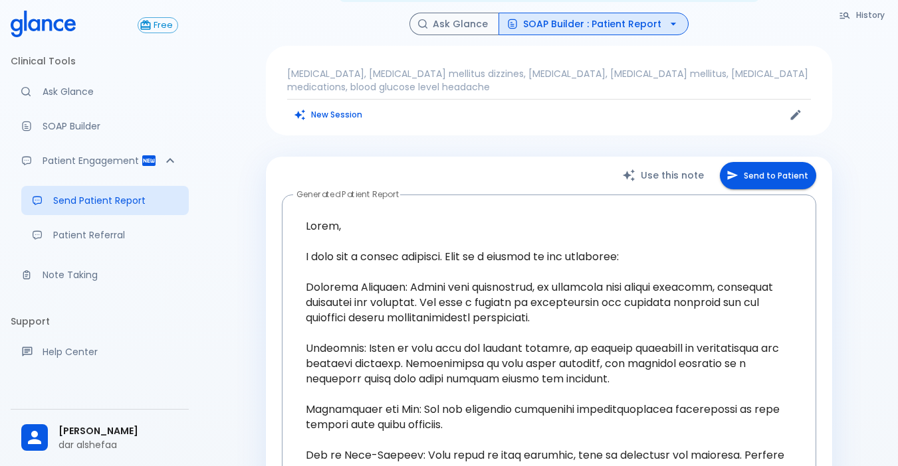
scroll to position [0, 0]
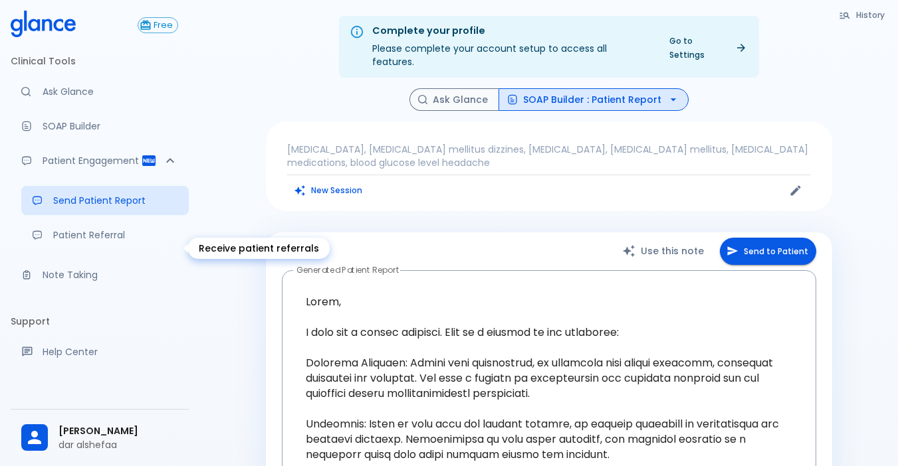
click at [108, 242] on p "Patient Referral" at bounding box center [115, 235] width 125 height 13
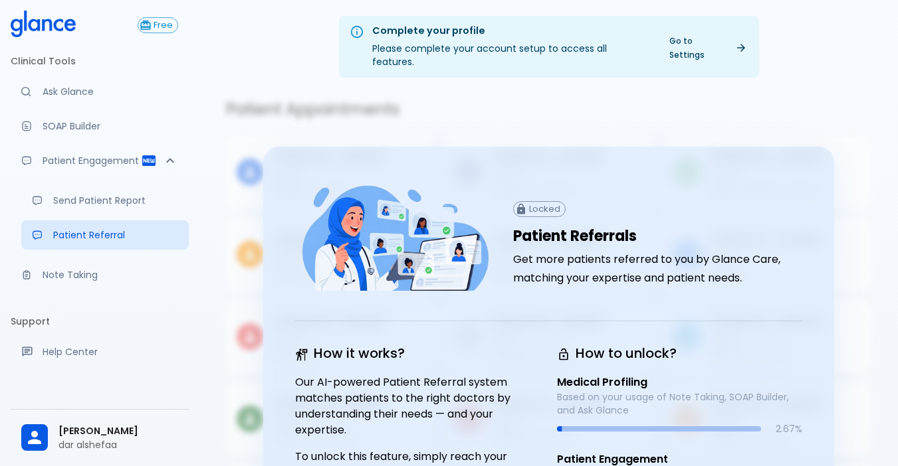
click at [57, 76] on li "Clinical Tools" at bounding box center [100, 61] width 178 height 32
click at [60, 80] on link "Ask Glance" at bounding box center [100, 91] width 178 height 29
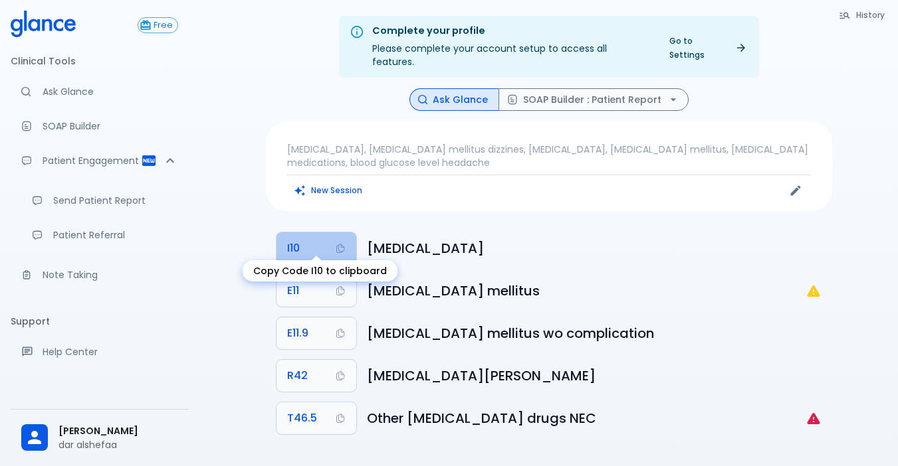
click at [297, 239] on span "I10" at bounding box center [293, 248] width 13 height 19
click at [318, 242] on button "I10" at bounding box center [316, 249] width 80 height 32
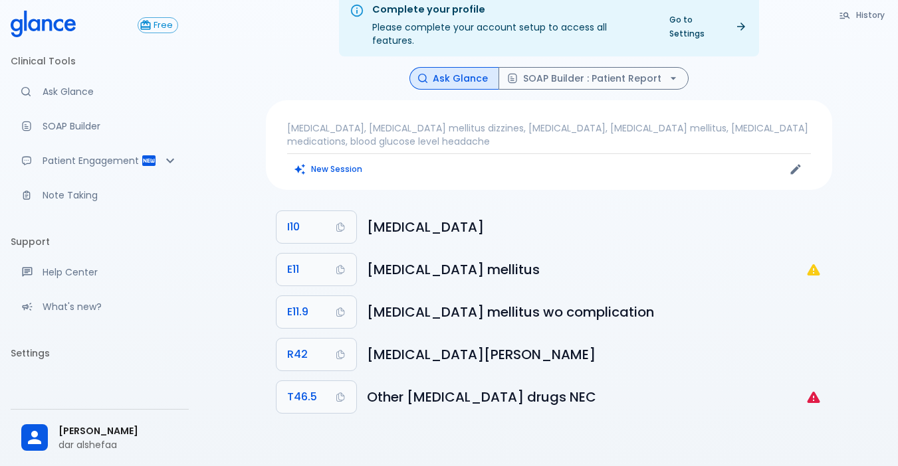
scroll to position [32, 0]
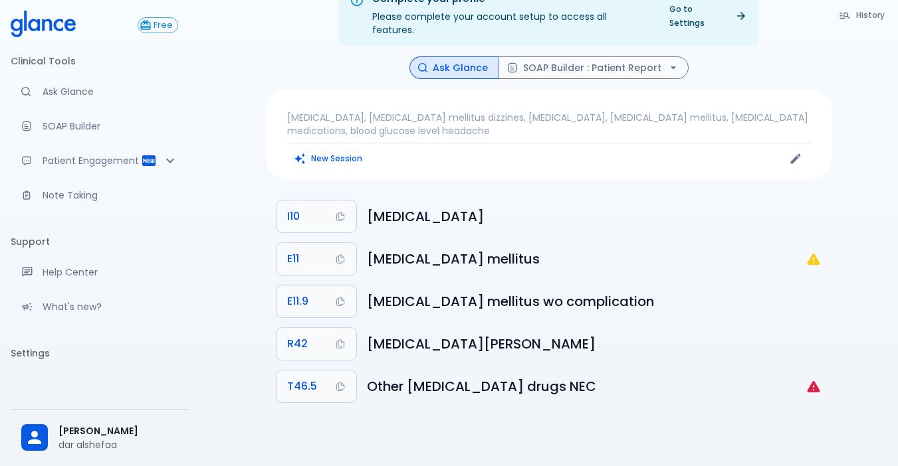
click at [36, 368] on li "Settings" at bounding box center [100, 353] width 178 height 32
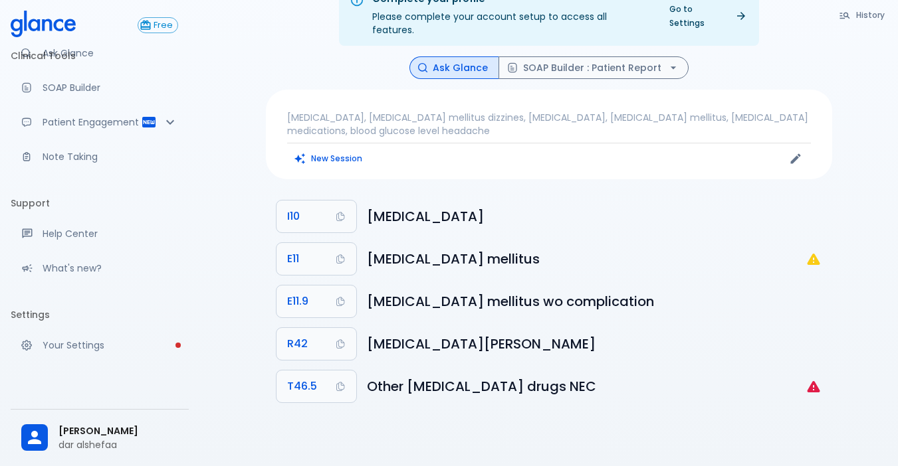
scroll to position [70, 0]
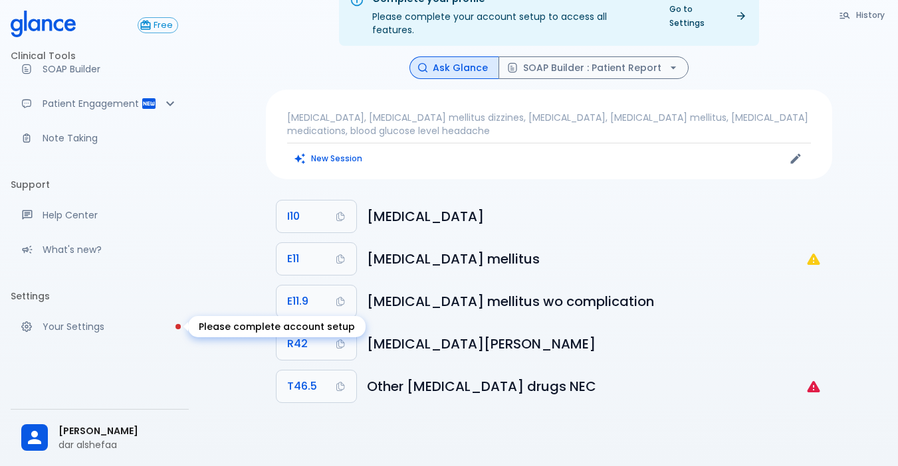
click at [84, 335] on link "Your Settings" at bounding box center [100, 326] width 178 height 29
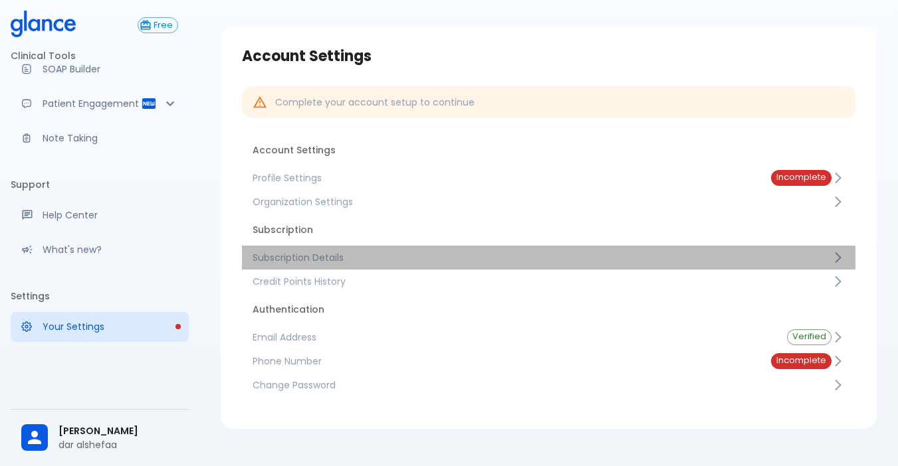
click at [260, 250] on link "Subscription Details" at bounding box center [548, 258] width 613 height 24
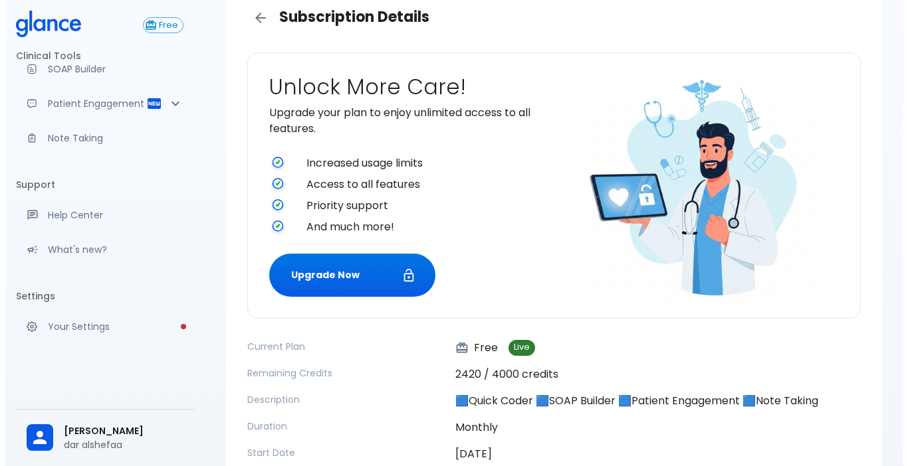
scroll to position [98, 0]
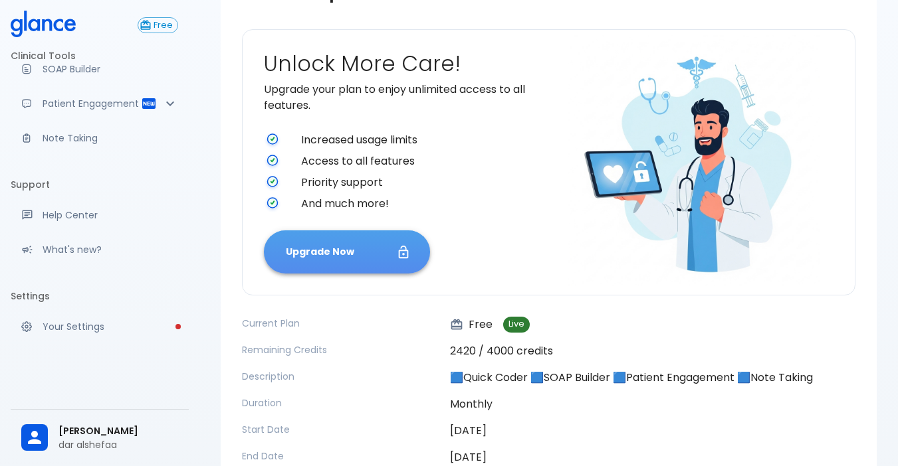
click at [311, 256] on button "Upgrade Now" at bounding box center [347, 252] width 166 height 43
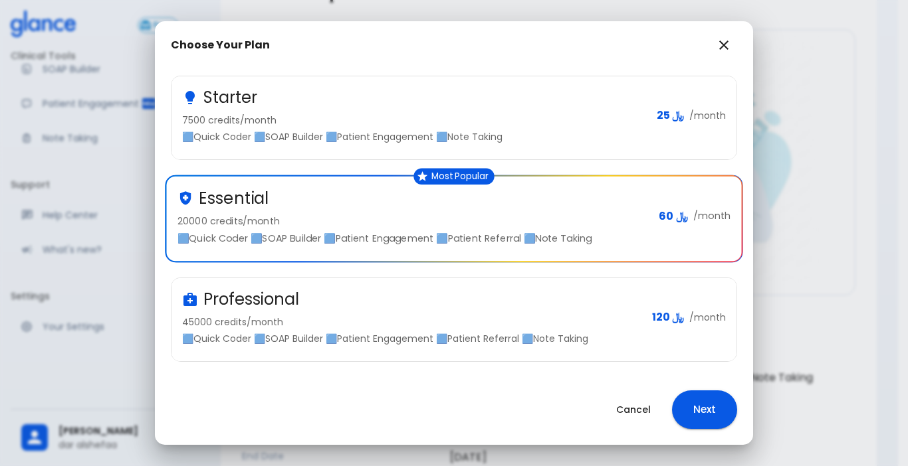
scroll to position [149, 0]
click at [314, 302] on div "Professional" at bounding box center [411, 298] width 459 height 21
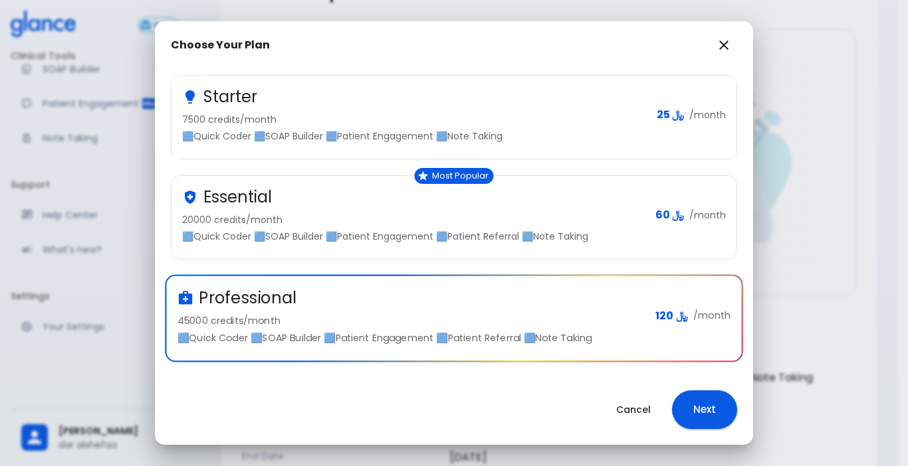
click at [676, 407] on button "Next" at bounding box center [704, 410] width 65 height 39
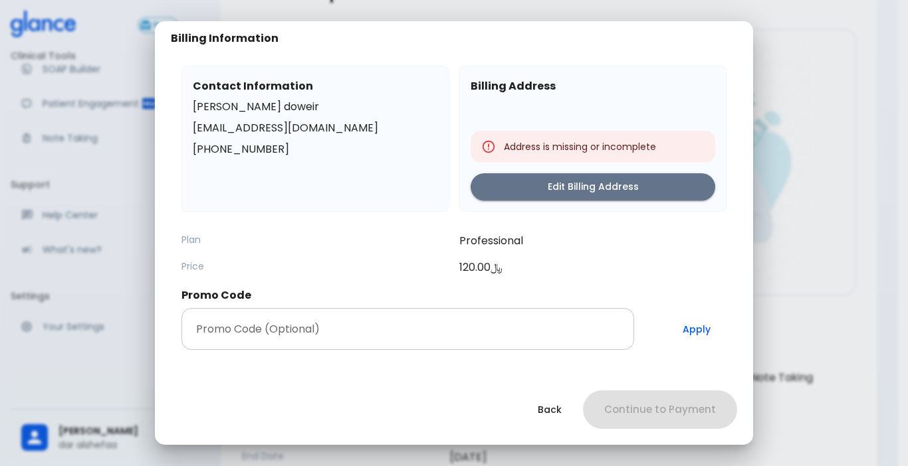
click at [508, 327] on input "Promo Code (Optional)" at bounding box center [407, 329] width 452 height 42
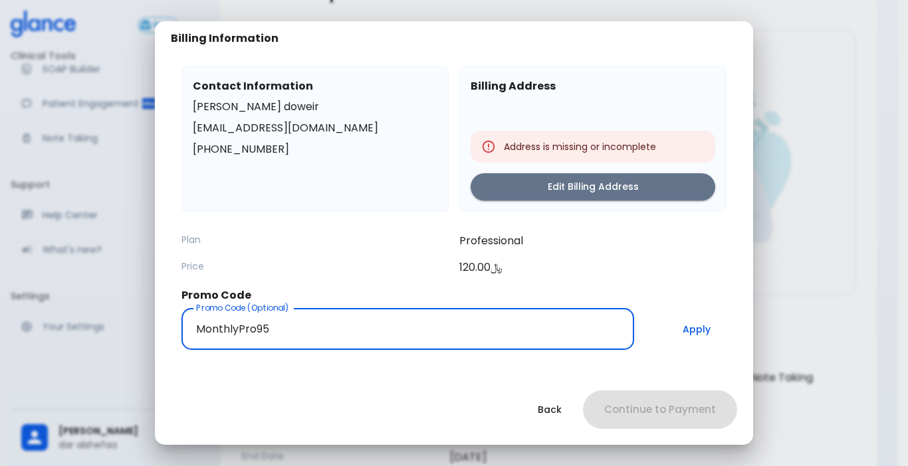
type input "MonthlyPro95"
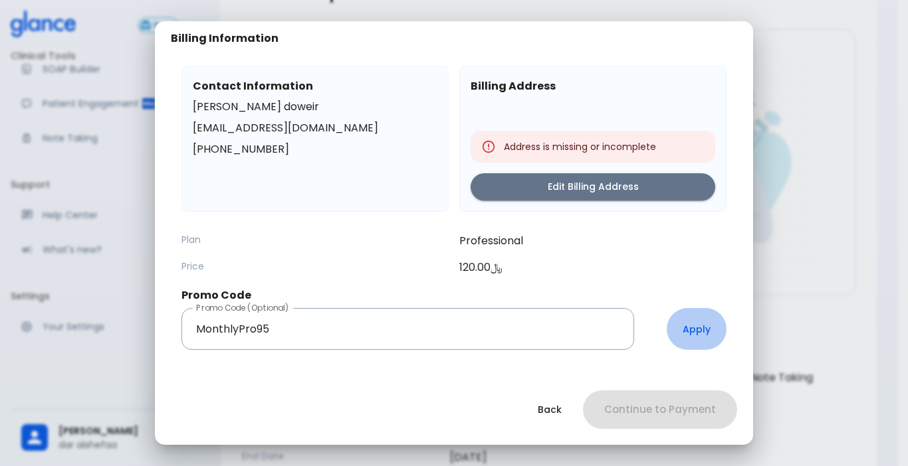
click at [676, 336] on button "Apply" at bounding box center [696, 329] width 60 height 42
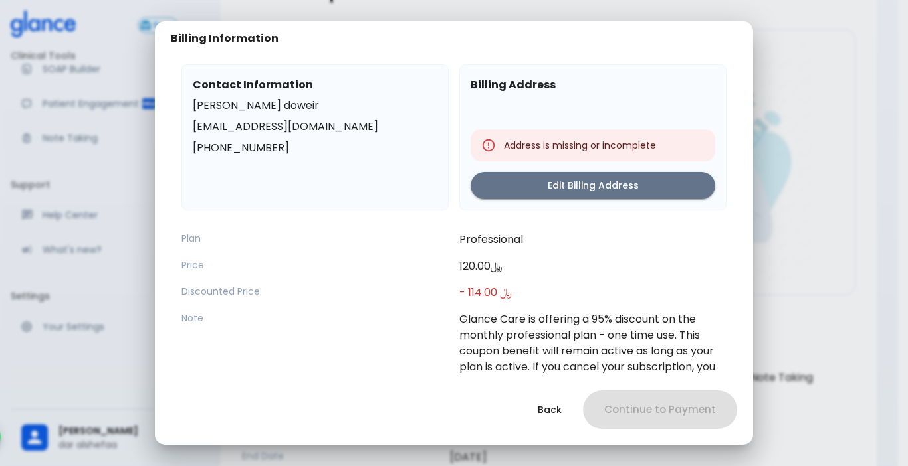
scroll to position [0, 0]
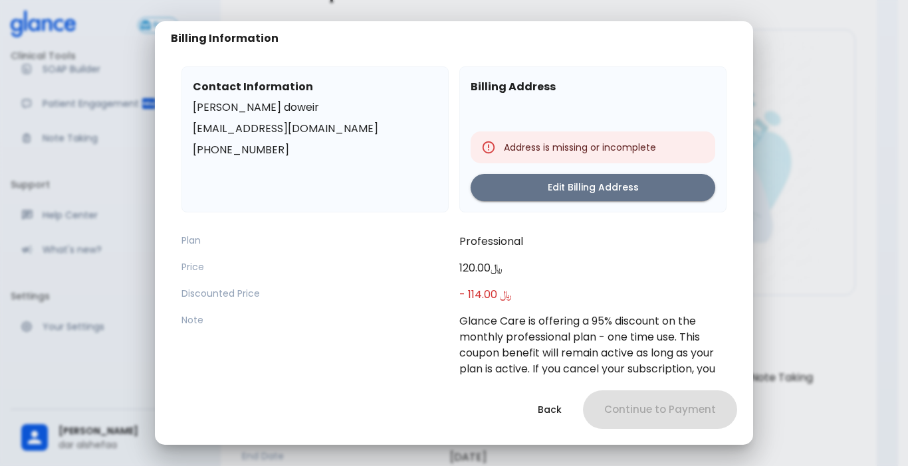
click at [554, 188] on button "Edit Billing Address" at bounding box center [592, 187] width 244 height 27
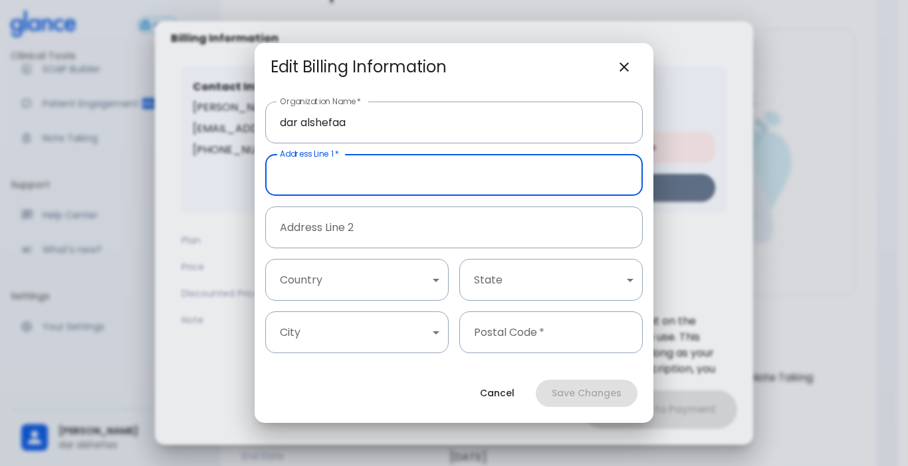
click at [372, 168] on input "Address Line 1   *" at bounding box center [453, 175] width 377 height 42
type input "ryiadh"
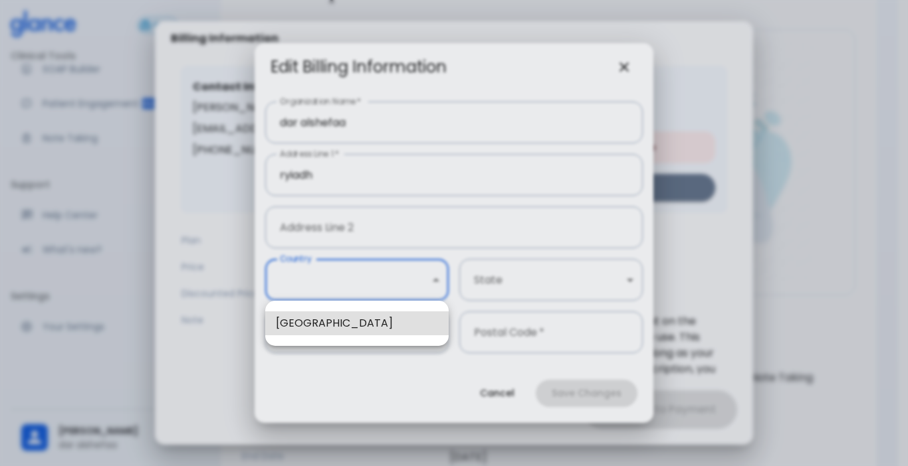
click at [332, 277] on body "↧ pull to refresh ↧ Free Clinical Tools Ask Glance SOAP Builder Patient Engagem…" at bounding box center [454, 226] width 908 height 649
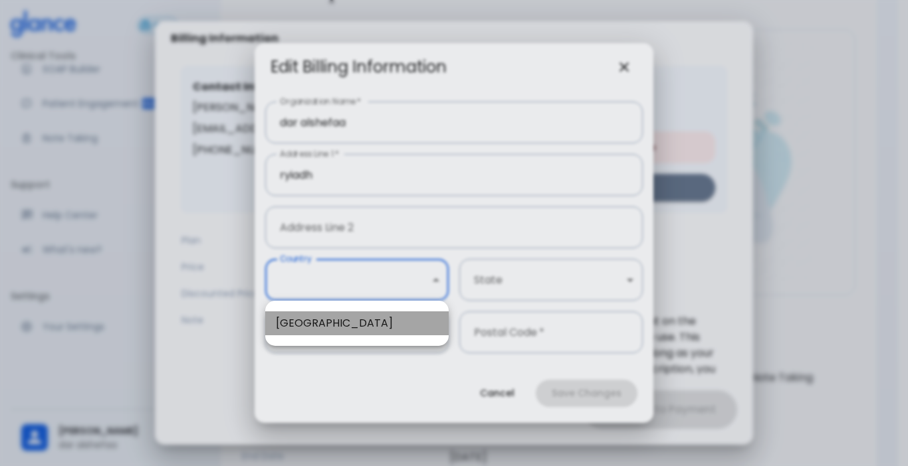
click at [320, 322] on li "[GEOGRAPHIC_DATA]" at bounding box center [356, 324] width 183 height 24
type input "1"
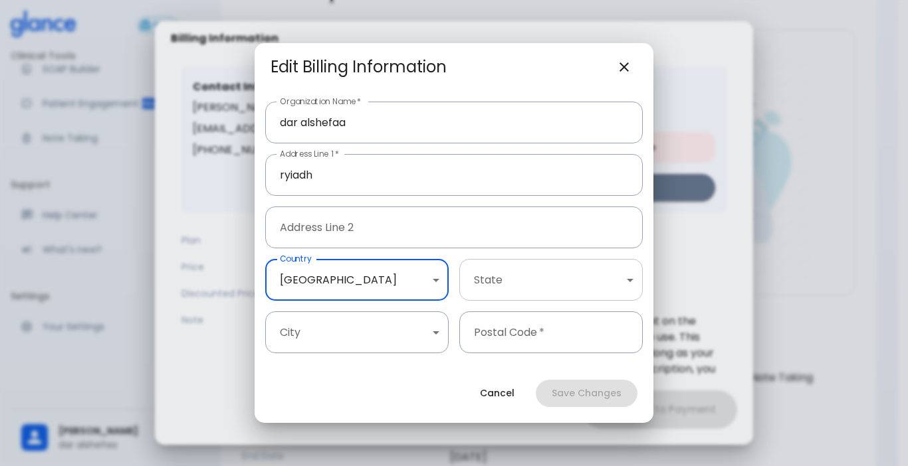
click at [544, 273] on body "↧ pull to refresh ↧ Free Clinical Tools Ask Glance SOAP Builder Patient Engagem…" at bounding box center [454, 226] width 908 height 649
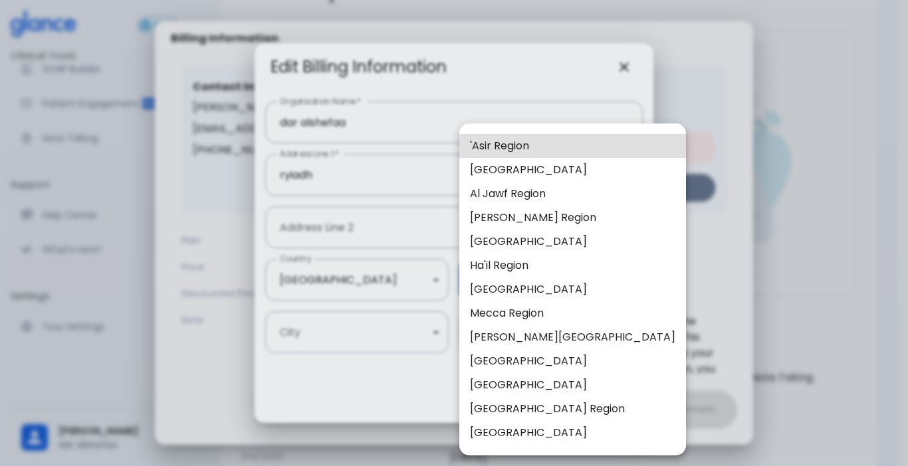
click at [347, 291] on div at bounding box center [454, 233] width 908 height 466
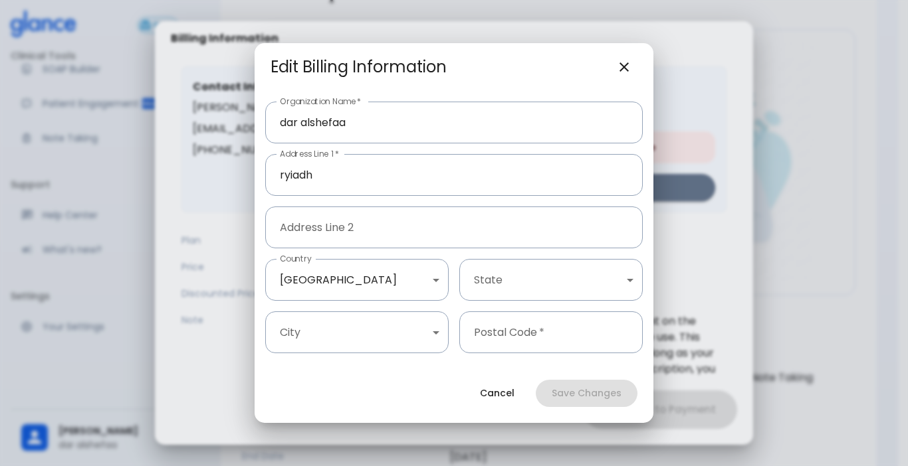
click at [353, 337] on body "↧ pull to refresh ↧ Free Clinical Tools Ask Glance SOAP Builder Patient Engagem…" at bounding box center [454, 226] width 908 height 649
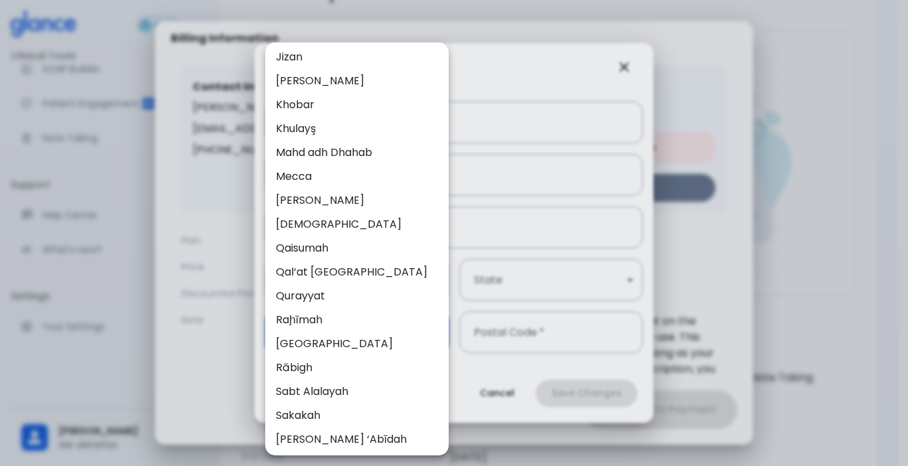
scroll to position [997, 0]
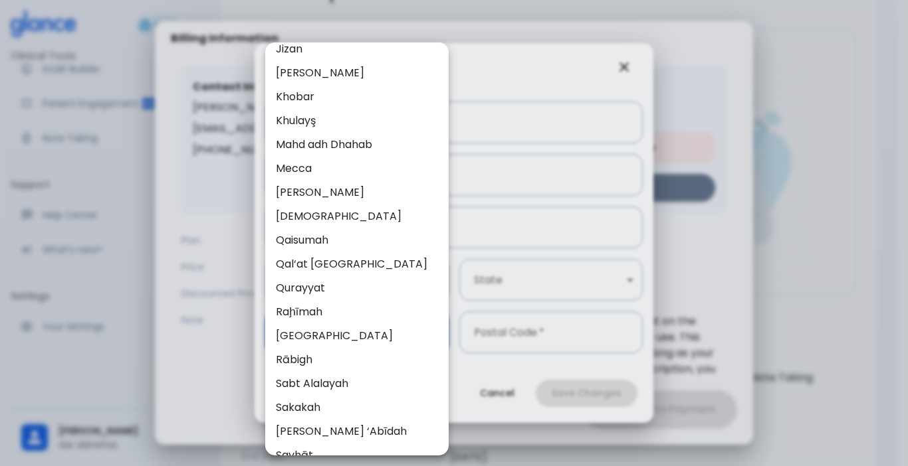
click at [302, 332] on li "Riyadh" at bounding box center [356, 336] width 183 height 24
type input "37"
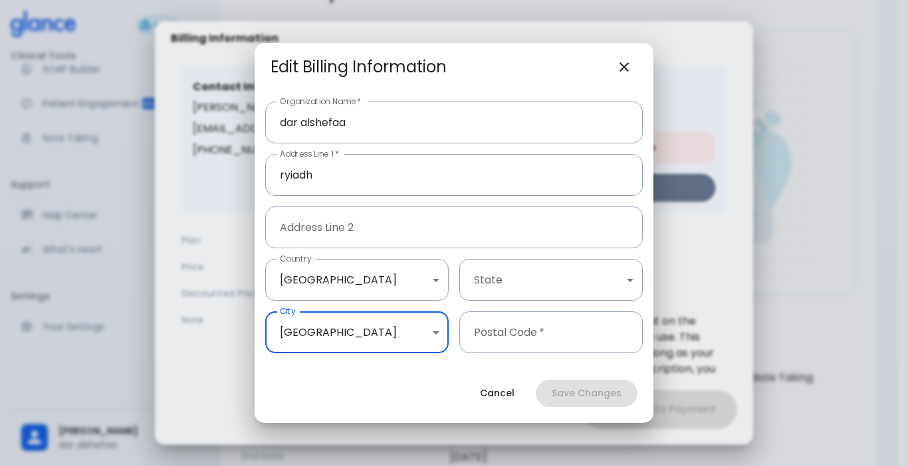
click at [585, 330] on input "Postal Code   *" at bounding box center [550, 333] width 183 height 42
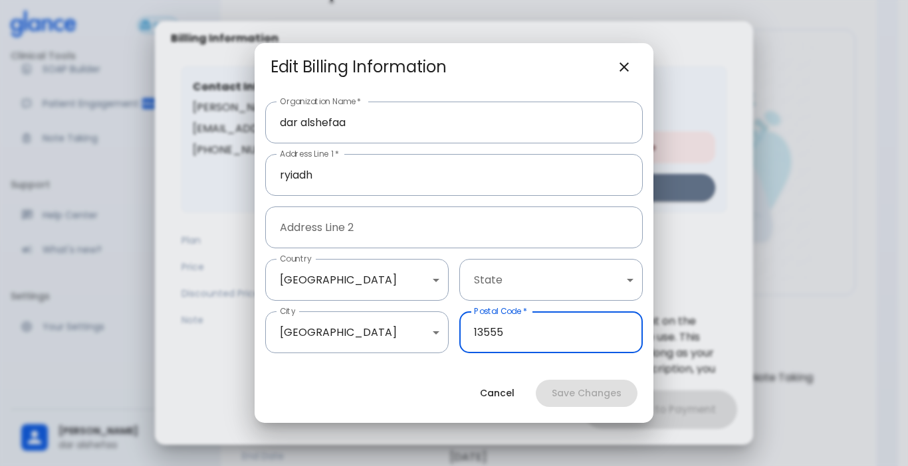
type input "13555"
click at [576, 394] on div "Cancel Save Changes" at bounding box center [453, 393] width 399 height 59
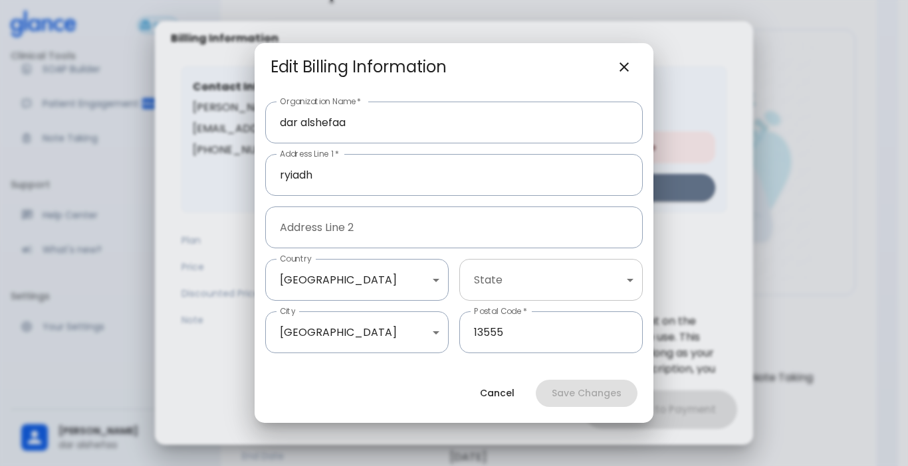
click at [554, 288] on body "↧ pull to refresh ↧ Free Clinical Tools Ask Glance SOAP Builder Patient Engagem…" at bounding box center [454, 226] width 908 height 649
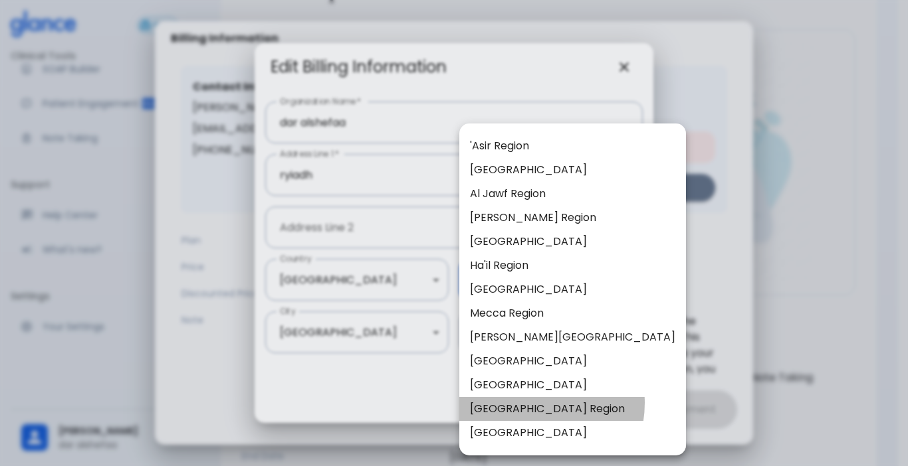
click at [528, 403] on li "Riyadh Region" at bounding box center [572, 409] width 227 height 24
type input "8"
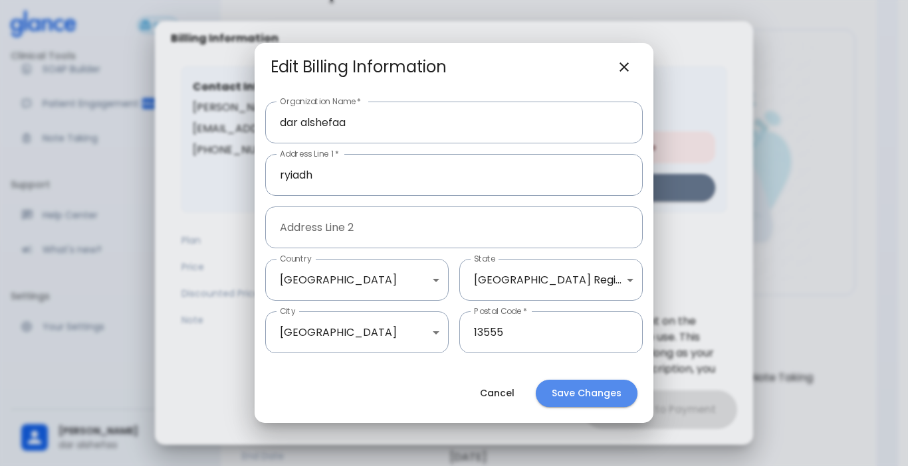
click at [557, 387] on button "Save Changes" at bounding box center [586, 393] width 102 height 27
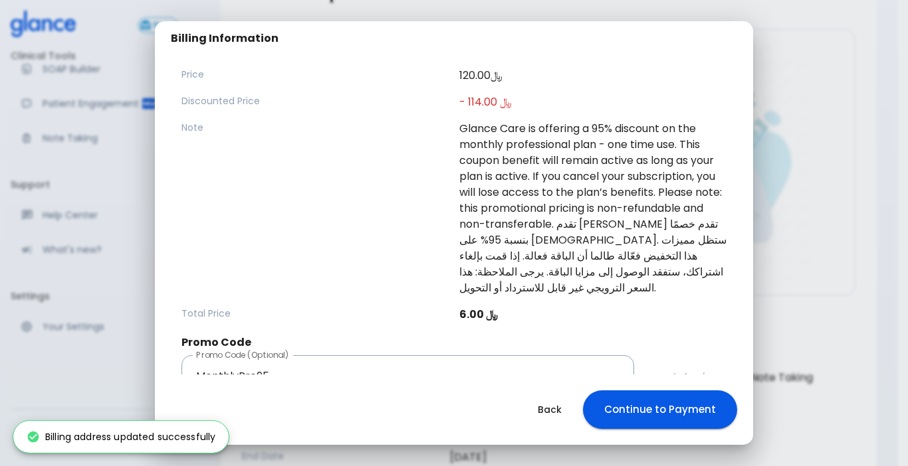
scroll to position [230, 0]
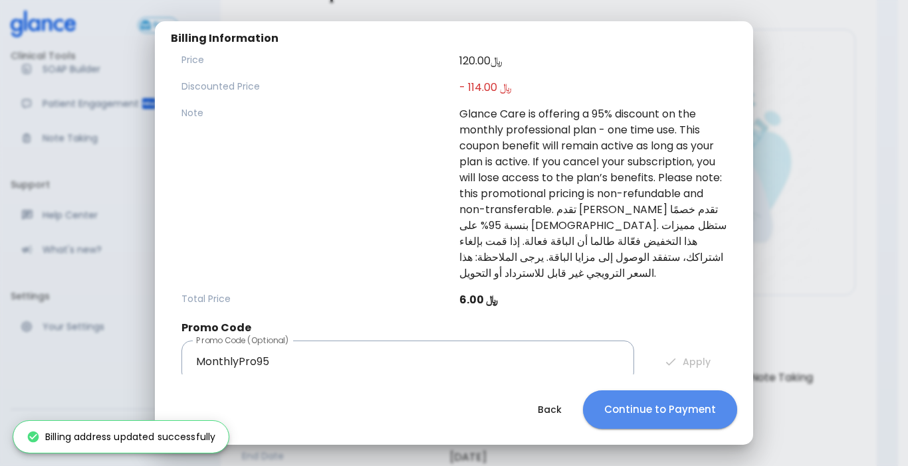
click at [652, 421] on button "Continue to Payment" at bounding box center [660, 410] width 154 height 39
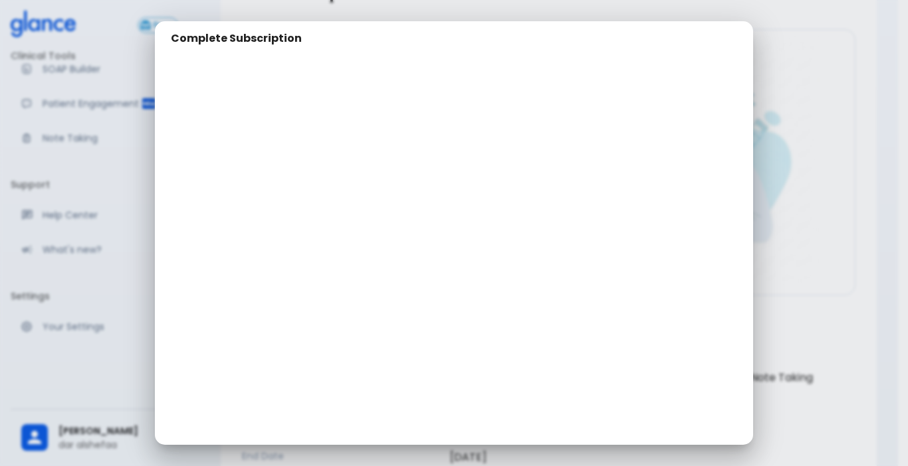
scroll to position [0, 0]
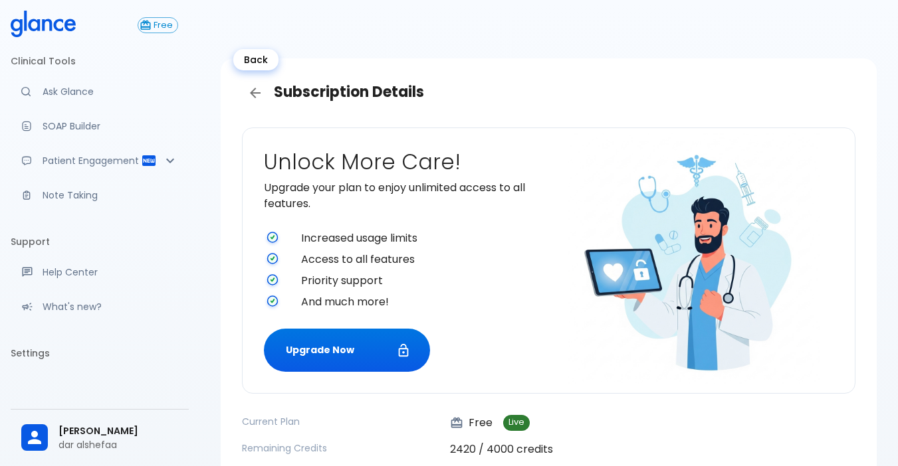
click at [248, 90] on icon "Back" at bounding box center [255, 93] width 16 height 16
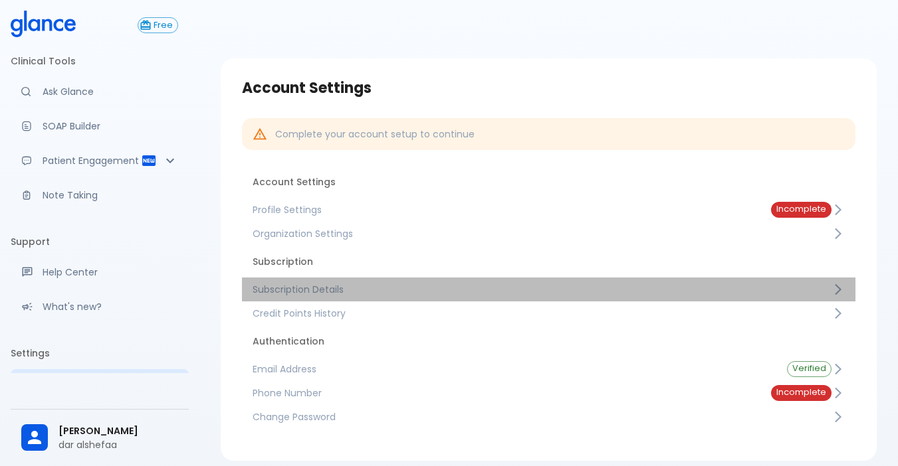
click at [340, 297] on link "Subscription Details" at bounding box center [548, 290] width 613 height 24
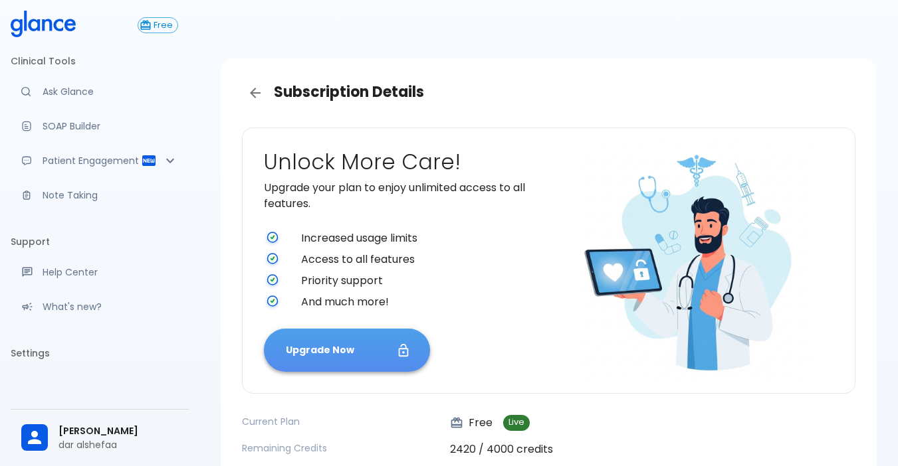
click at [300, 346] on button "Upgrade Now" at bounding box center [347, 350] width 166 height 43
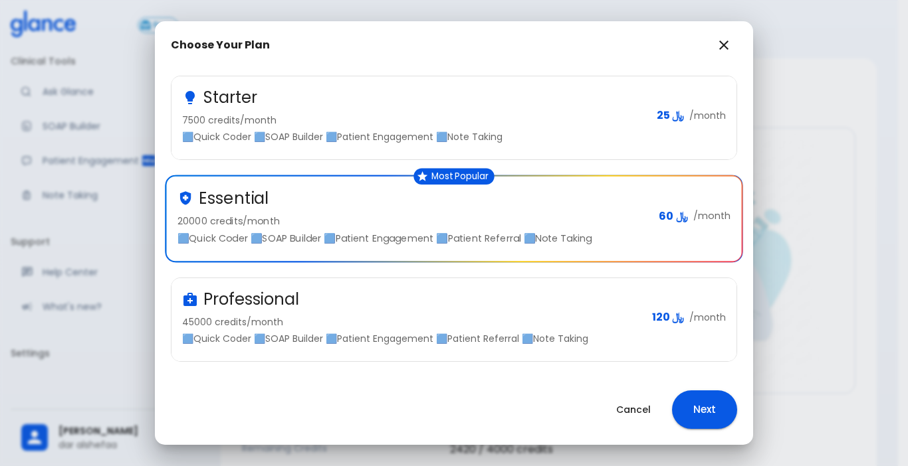
scroll to position [149, 0]
click at [573, 324] on p "45000 credits/month" at bounding box center [411, 321] width 459 height 13
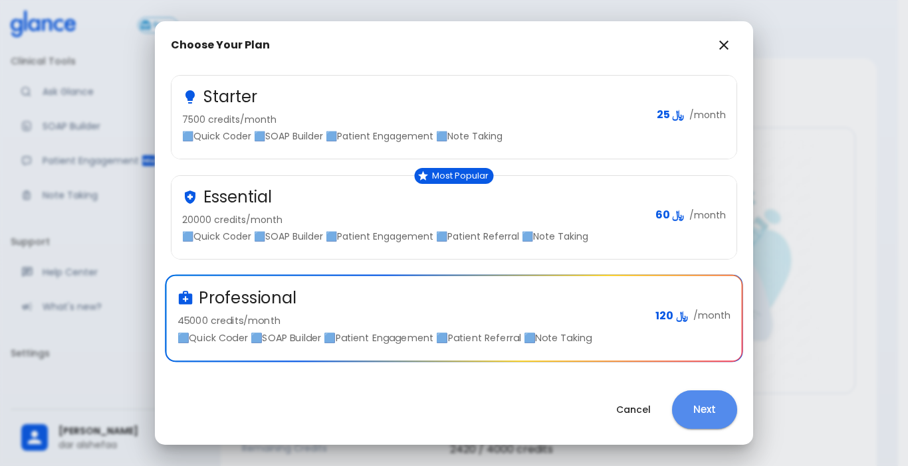
click at [696, 411] on button "Next" at bounding box center [704, 410] width 65 height 39
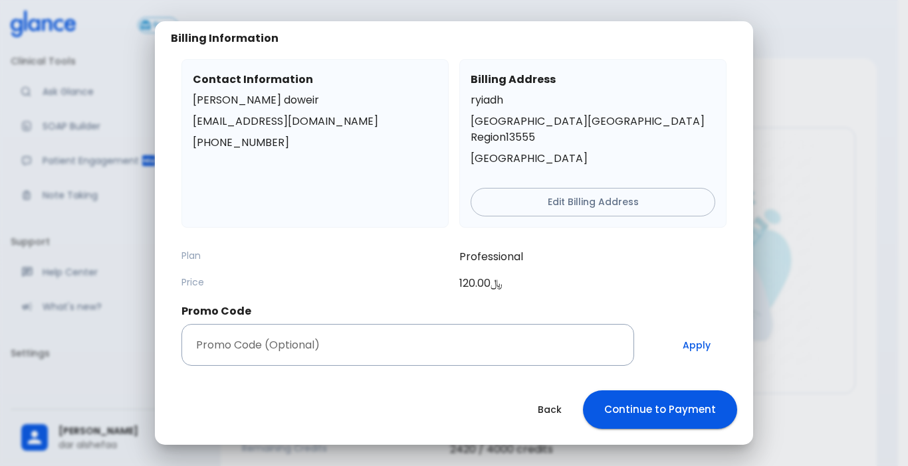
click at [613, 401] on button "Continue to Payment" at bounding box center [660, 410] width 154 height 39
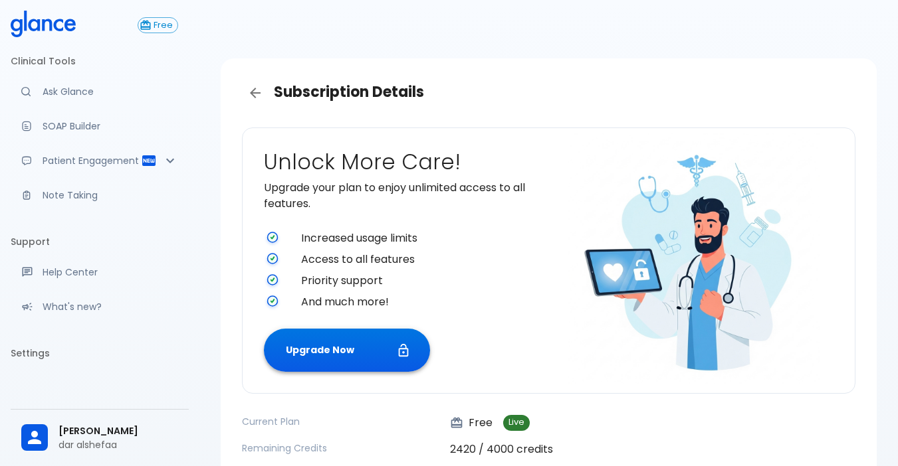
click at [343, 340] on button "Upgrade Now" at bounding box center [347, 350] width 166 height 43
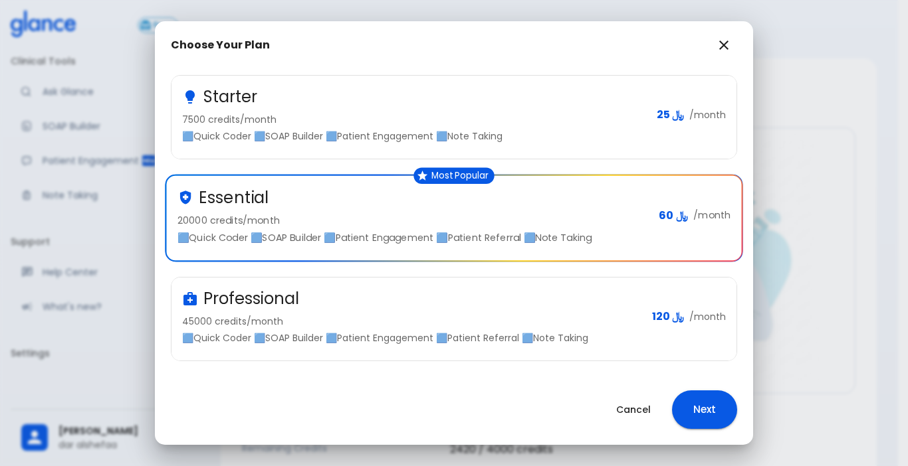
click at [545, 322] on p "45000 credits/month" at bounding box center [411, 321] width 459 height 13
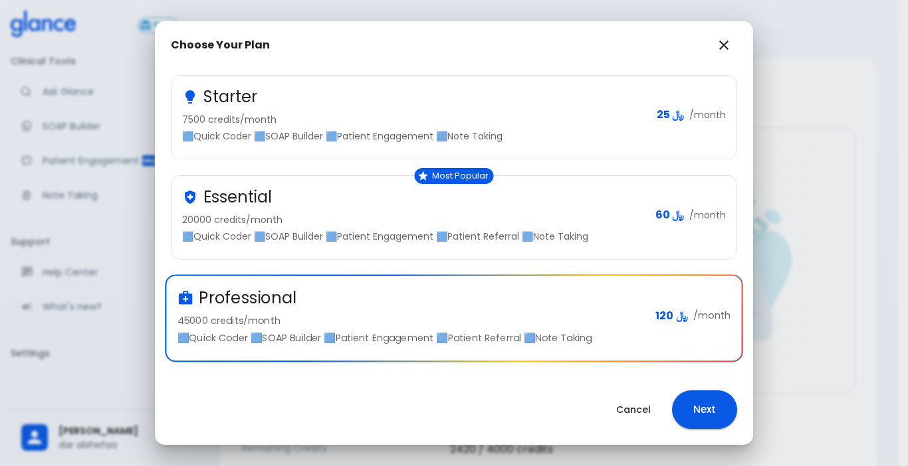
click at [702, 405] on button "Next" at bounding box center [704, 410] width 65 height 39
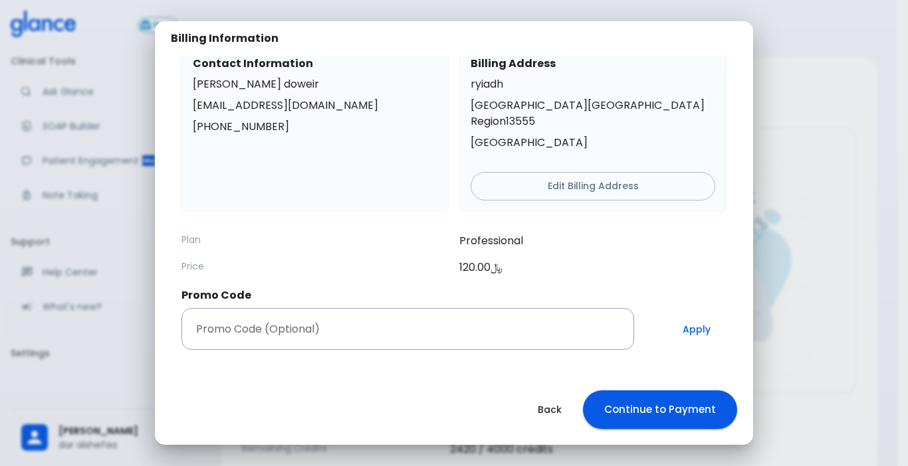
scroll to position [7, 0]
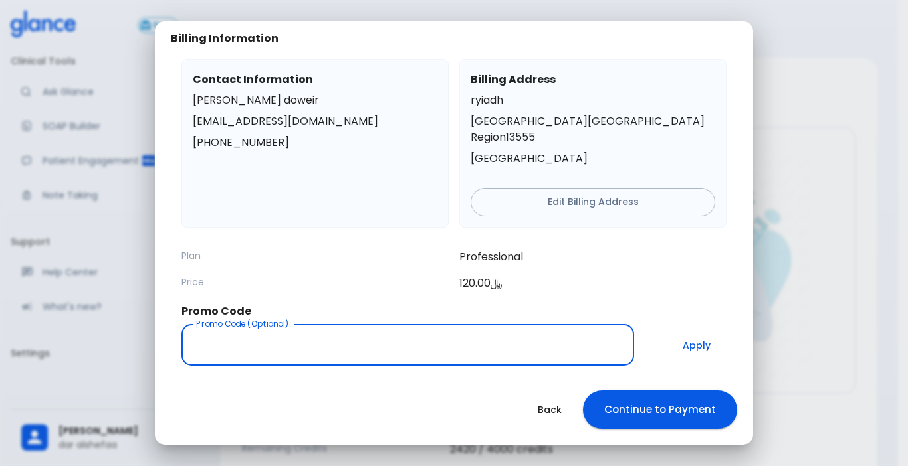
click at [322, 324] on input "Promo Code (Optional)" at bounding box center [407, 345] width 452 height 42
type input "P"
type input "Monthlypro95"
click at [691, 330] on button "Apply" at bounding box center [696, 345] width 60 height 42
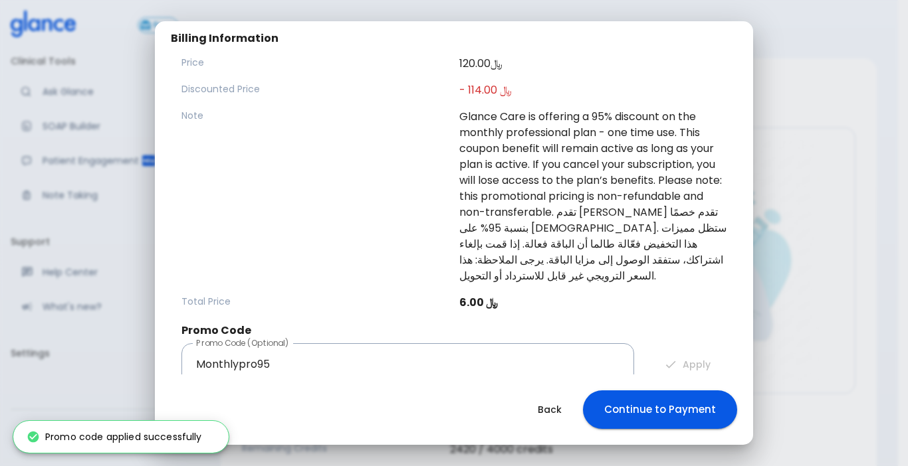
scroll to position [230, 0]
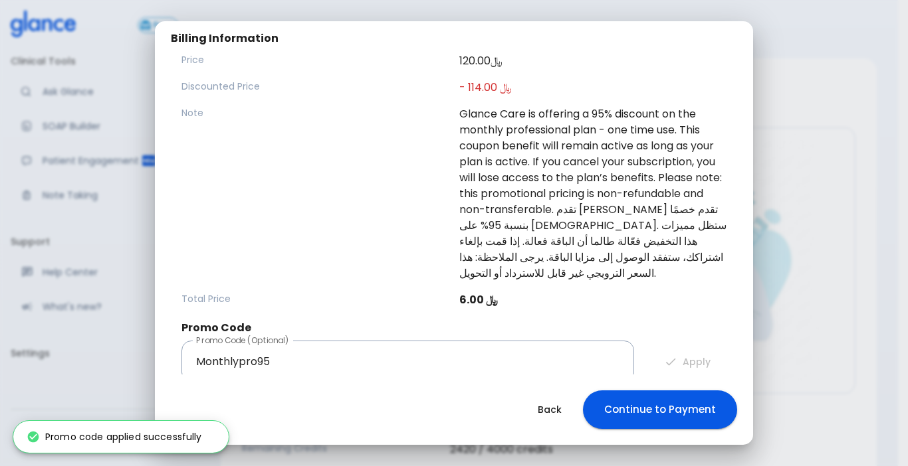
click at [658, 409] on button "Continue to Payment" at bounding box center [660, 410] width 154 height 39
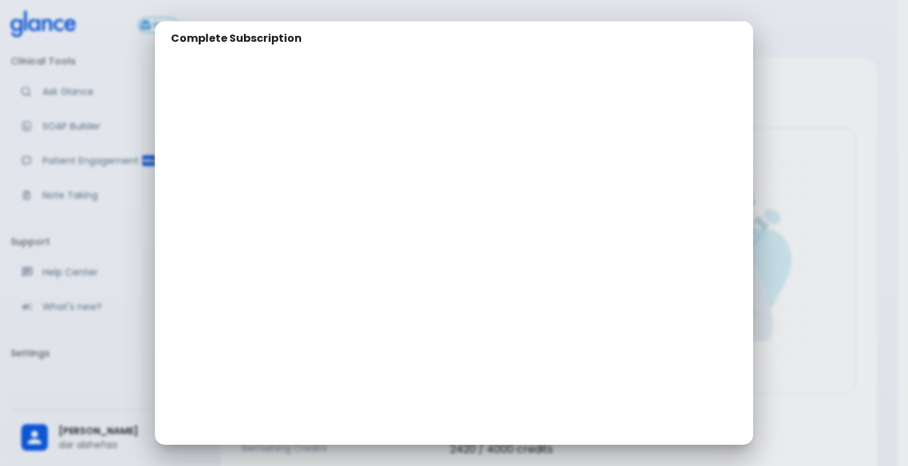
scroll to position [0, 0]
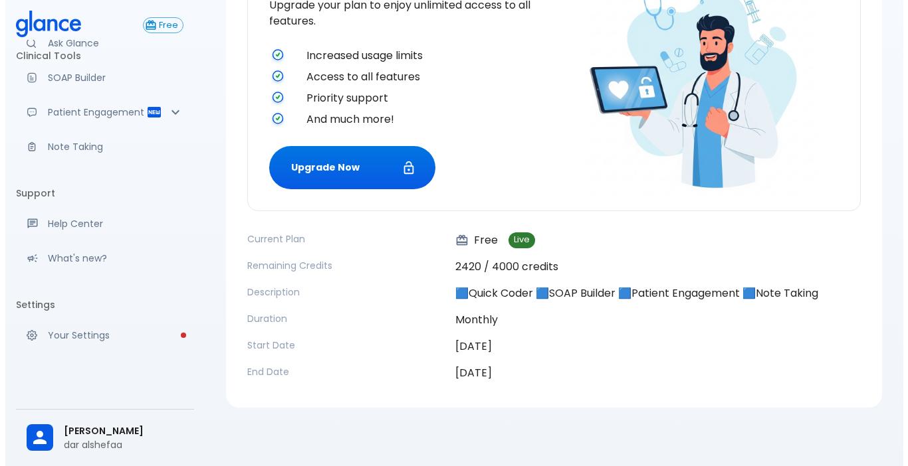
scroll to position [70, 0]
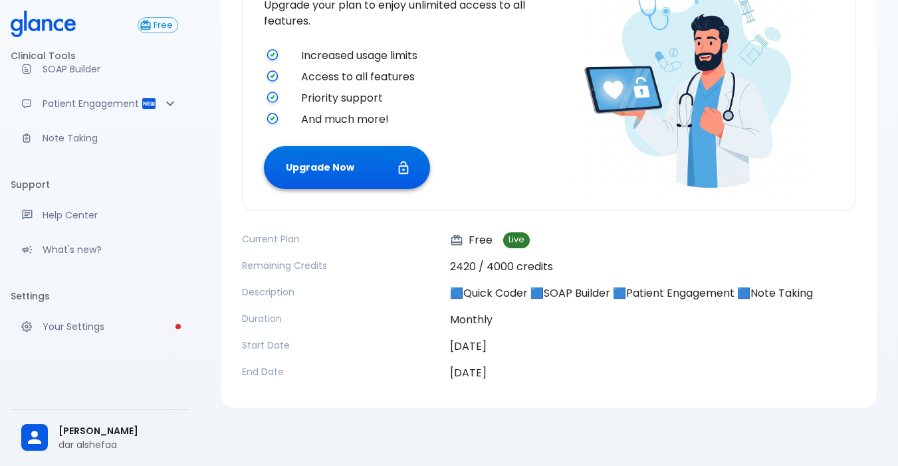
click at [304, 187] on button "Upgrade Now" at bounding box center [347, 167] width 166 height 43
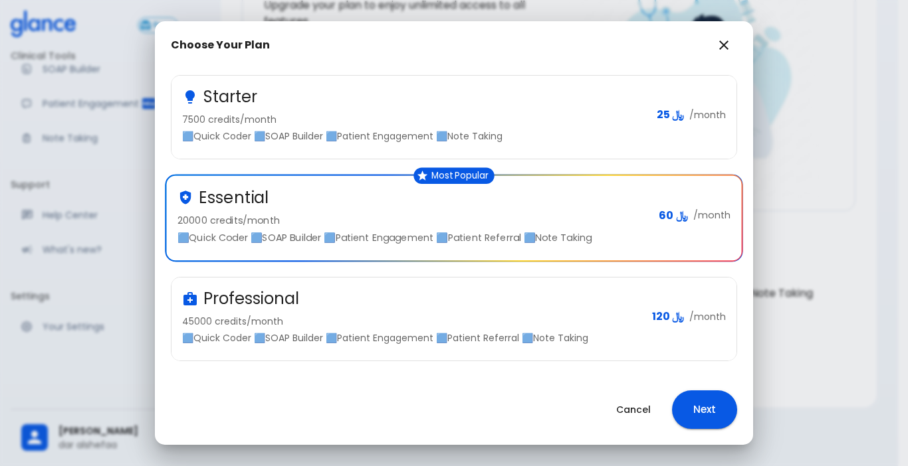
click at [634, 331] on div "Professional 45000 credits/month 🟦Quick Coder 🟦SOAP Builder 🟦Patient Engagement…" at bounding box center [453, 316] width 543 height 56
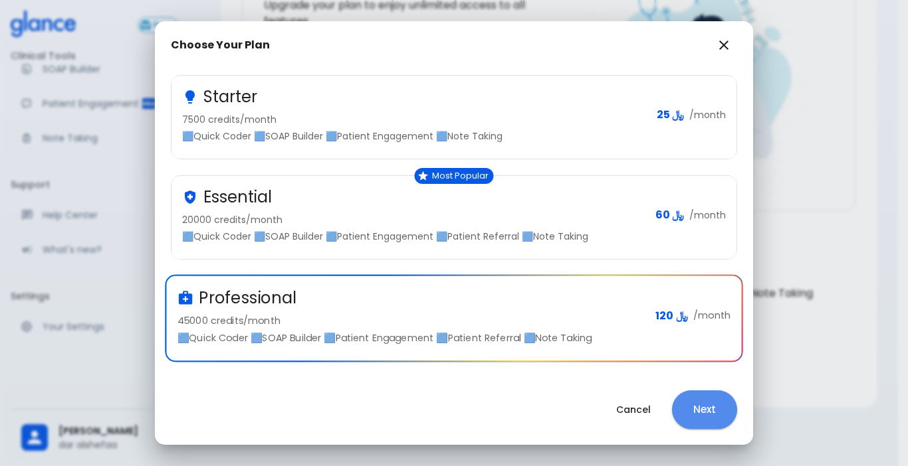
click at [708, 407] on button "Next" at bounding box center [704, 410] width 65 height 39
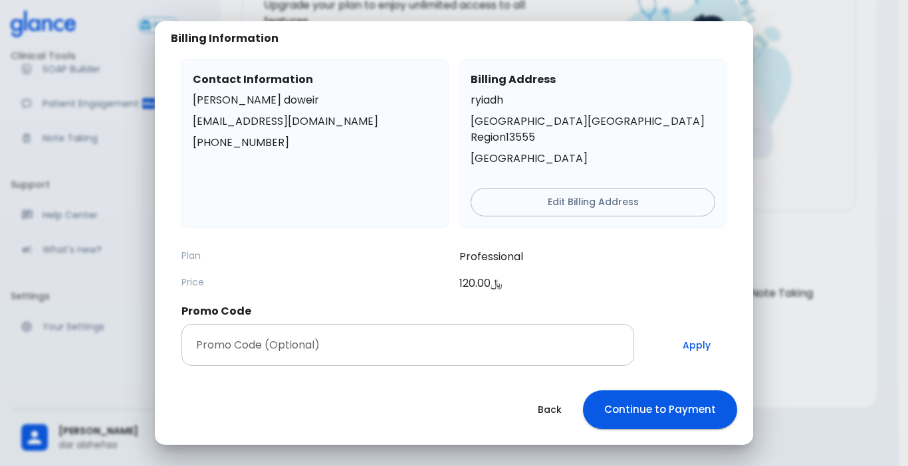
click at [464, 324] on input "Promo Code (Optional)" at bounding box center [407, 345] width 452 height 42
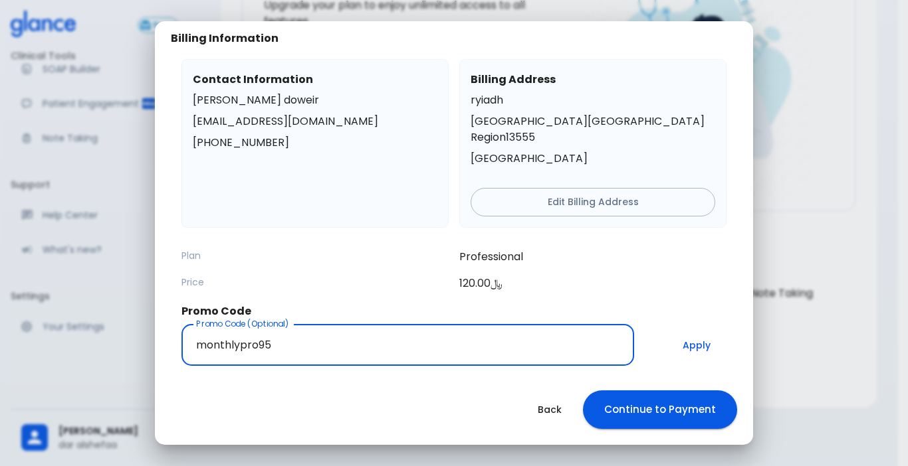
type input "monthlypro95"
click at [701, 324] on button "Apply" at bounding box center [696, 345] width 60 height 42
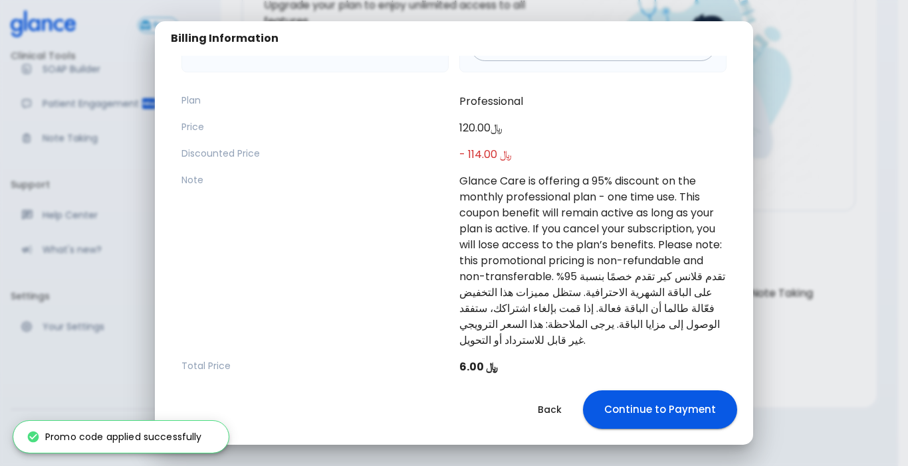
scroll to position [230, 0]
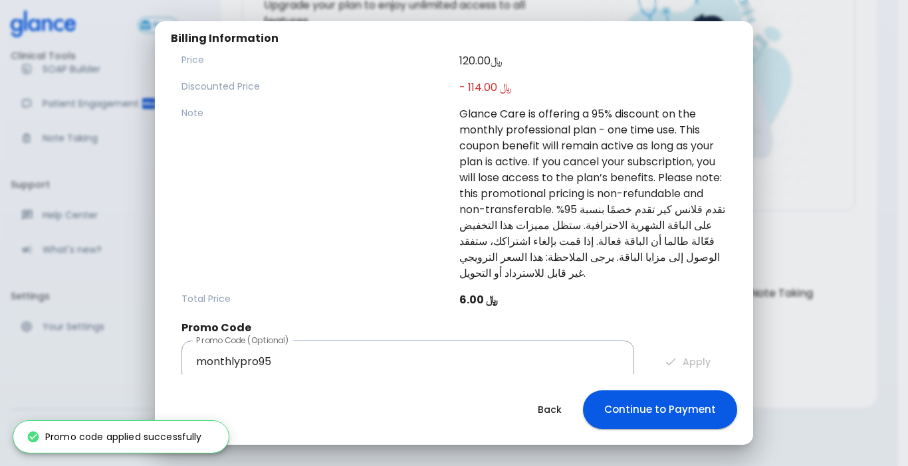
click at [629, 399] on button "Continue to Payment" at bounding box center [660, 410] width 154 height 39
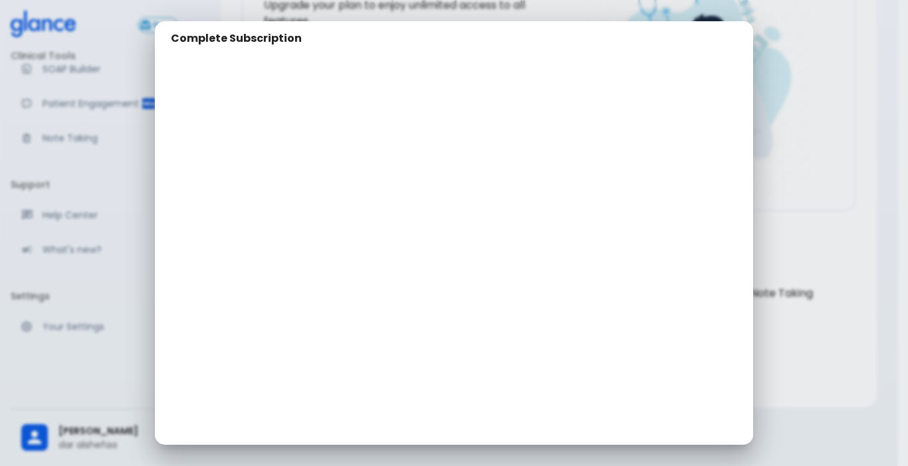
scroll to position [54, 0]
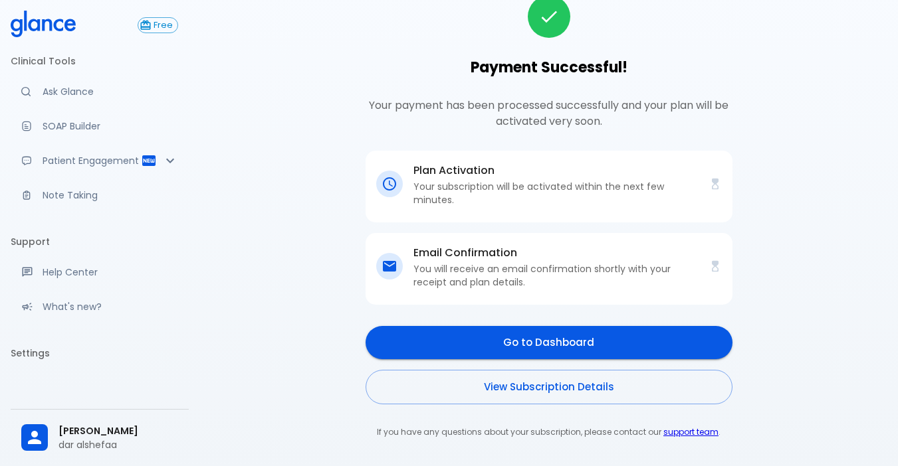
scroll to position [32, 0]
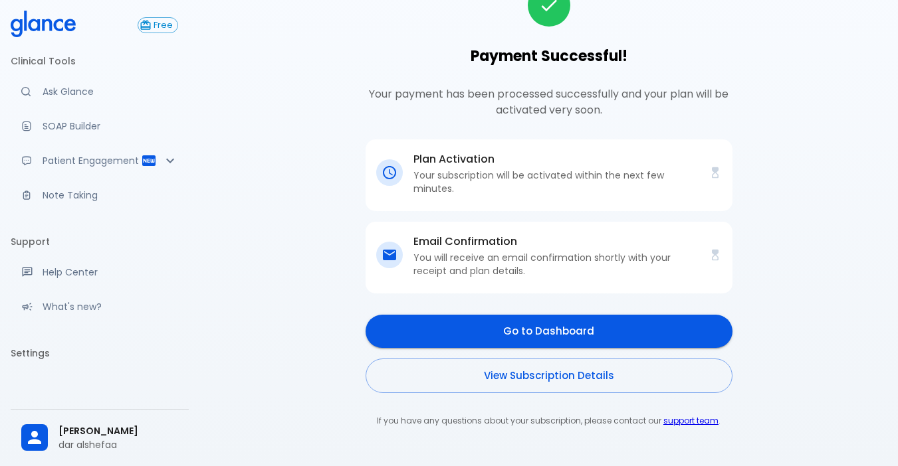
click at [465, 329] on link "Go to Dashboard" at bounding box center [548, 331] width 367 height 33
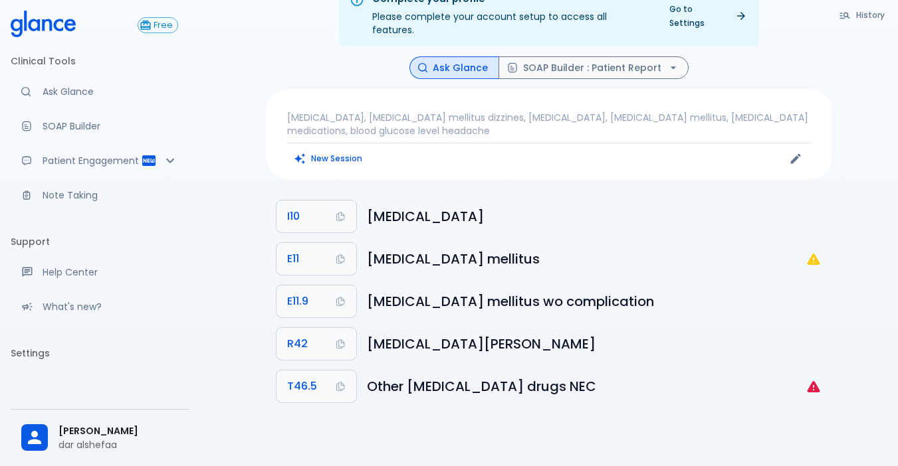
click at [318, 155] on div "New Session" at bounding box center [418, 159] width 262 height 20
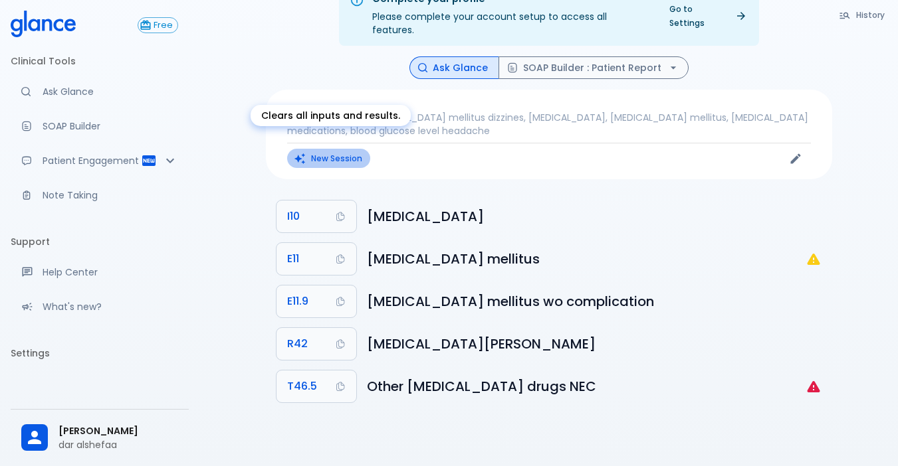
click at [359, 149] on button "New Session" at bounding box center [328, 158] width 83 height 19
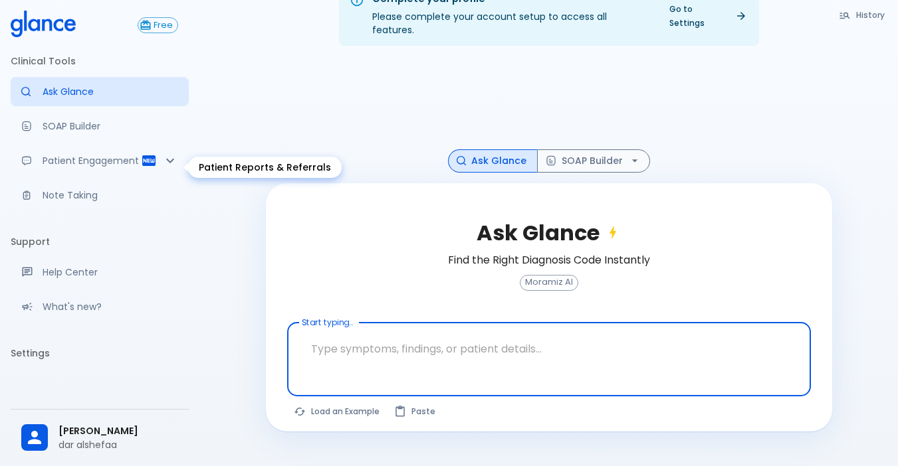
click at [73, 167] on p "Patient Engagement" at bounding box center [92, 160] width 98 height 13
